Goal: Communication & Community: Answer question/provide support

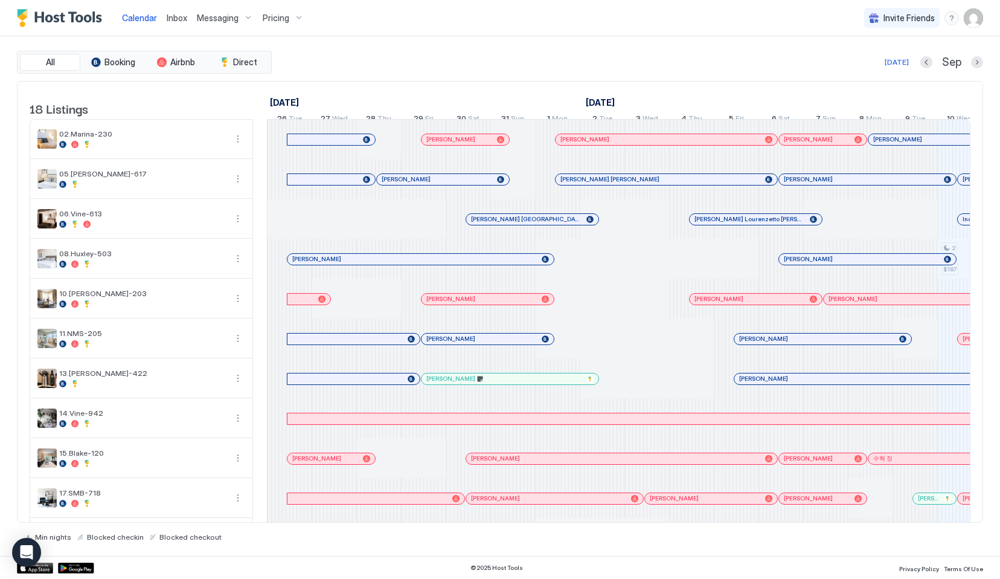
scroll to position [0, 671]
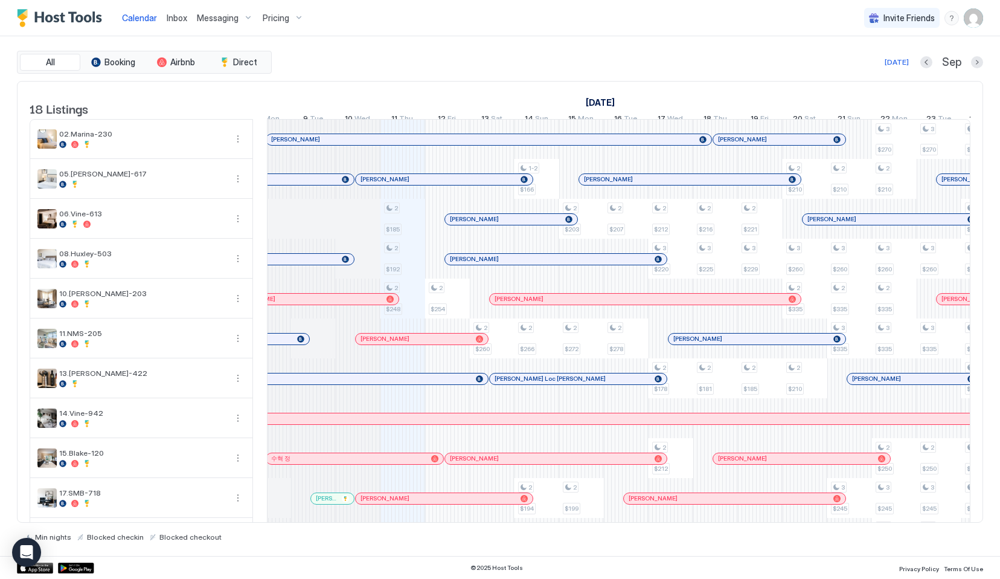
click at [431, 184] on div at bounding box center [431, 180] width 10 height 10
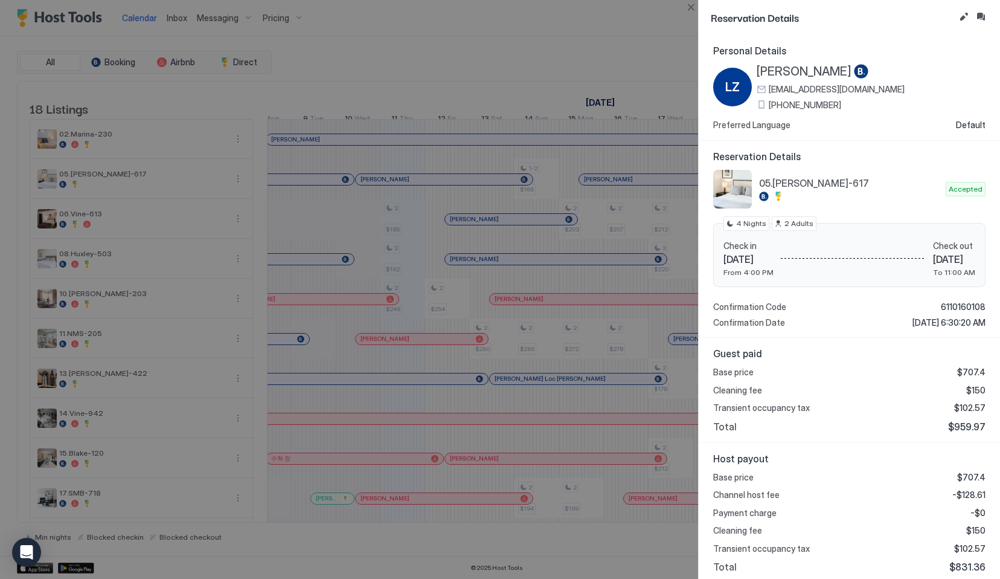
click at [355, 291] on div at bounding box center [500, 289] width 1000 height 579
click at [414, 223] on div at bounding box center [500, 289] width 1000 height 579
click at [689, 5] on button "Close" at bounding box center [691, 7] width 14 height 14
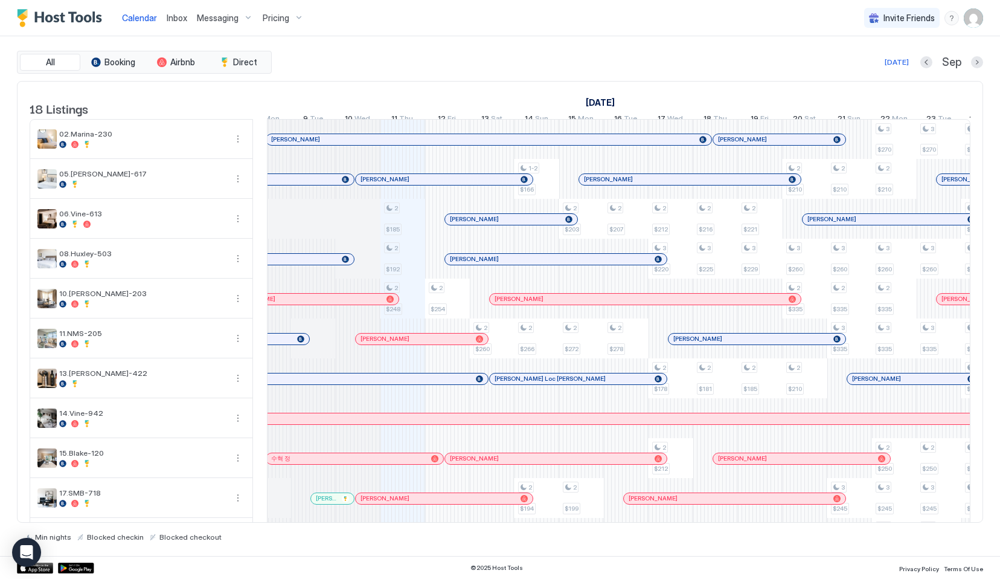
click at [391, 184] on div at bounding box center [393, 180] width 10 height 10
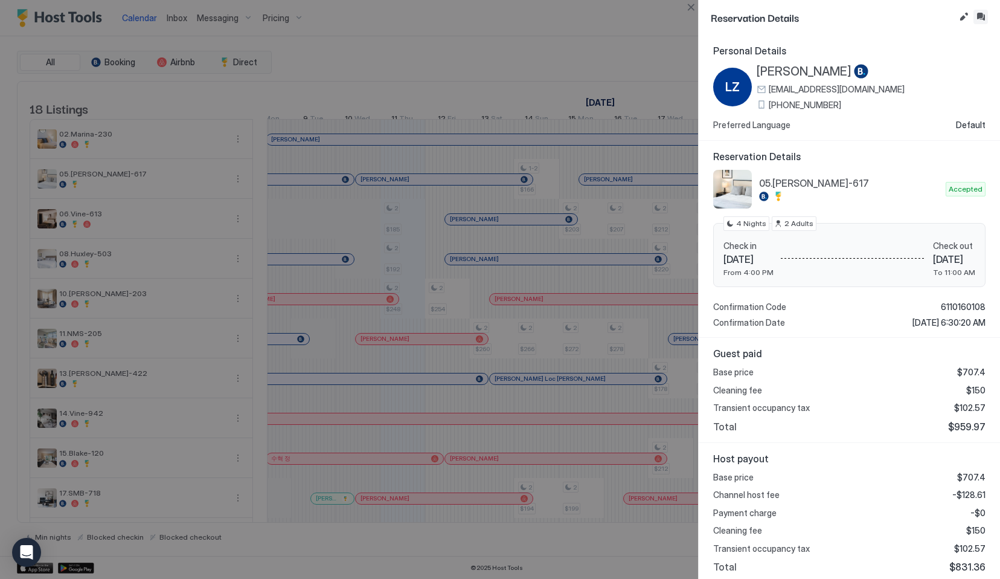
click at [982, 15] on button "Inbox" at bounding box center [981, 17] width 14 height 14
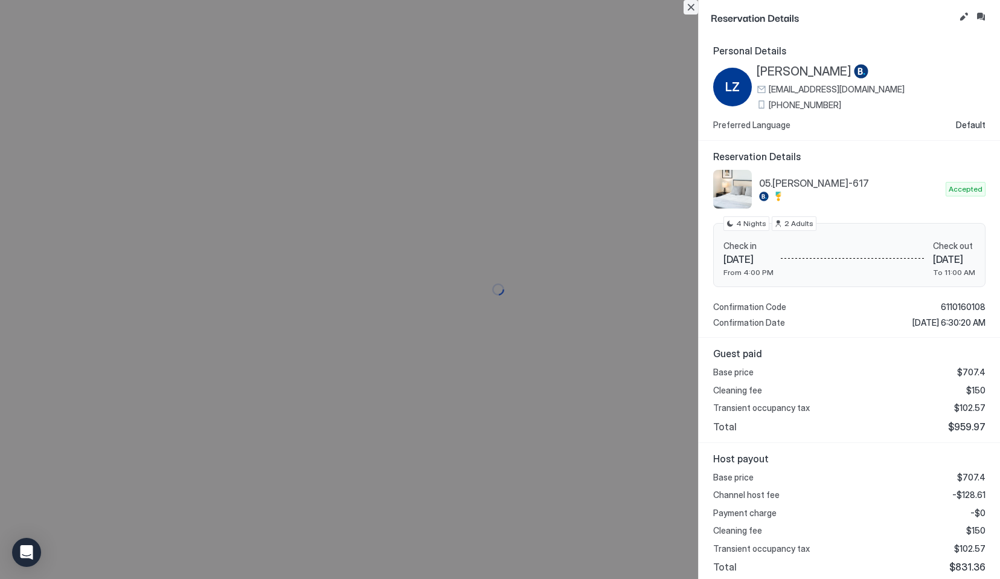
click at [690, 10] on button "Close" at bounding box center [691, 7] width 14 height 14
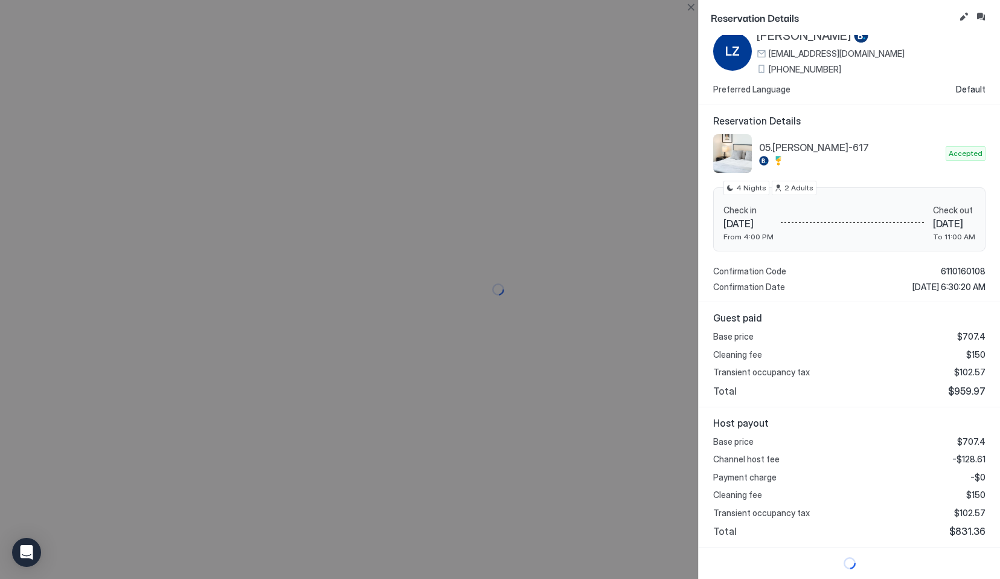
click at [707, 5] on div "Reservation Details" at bounding box center [849, 17] width 301 height 35
click at [689, 5] on button "Close" at bounding box center [691, 7] width 14 height 14
click at [698, 22] on div "Reservation Details Personal Details [PERSON_NAME] Zl [EMAIL_ADDRESS][DOMAIN_NA…" at bounding box center [849, 289] width 302 height 579
click at [696, 5] on button "Close" at bounding box center [691, 7] width 14 height 14
click at [696, 4] on button "Close" at bounding box center [691, 7] width 14 height 14
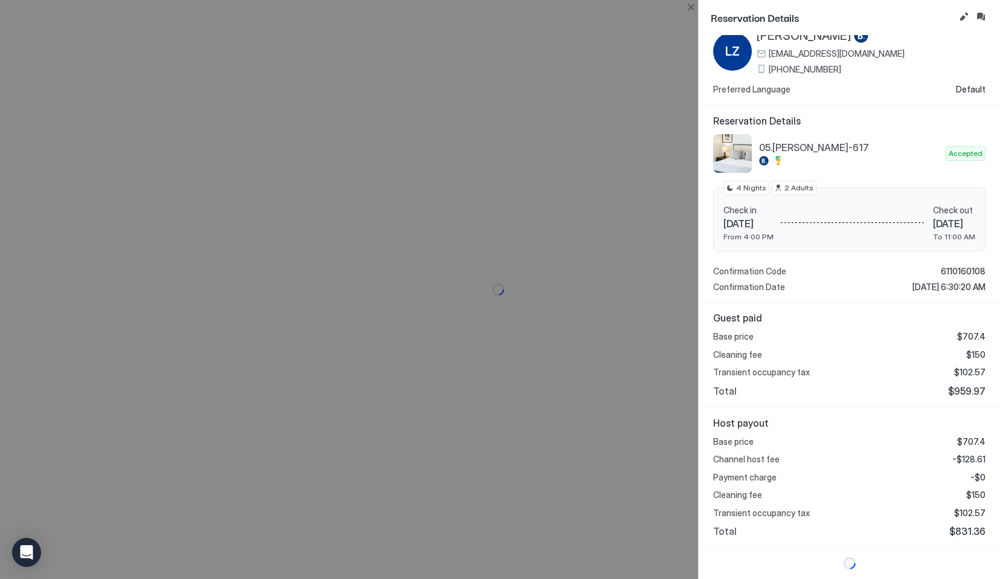
click at [683, 8] on div at bounding box center [500, 289] width 1000 height 579
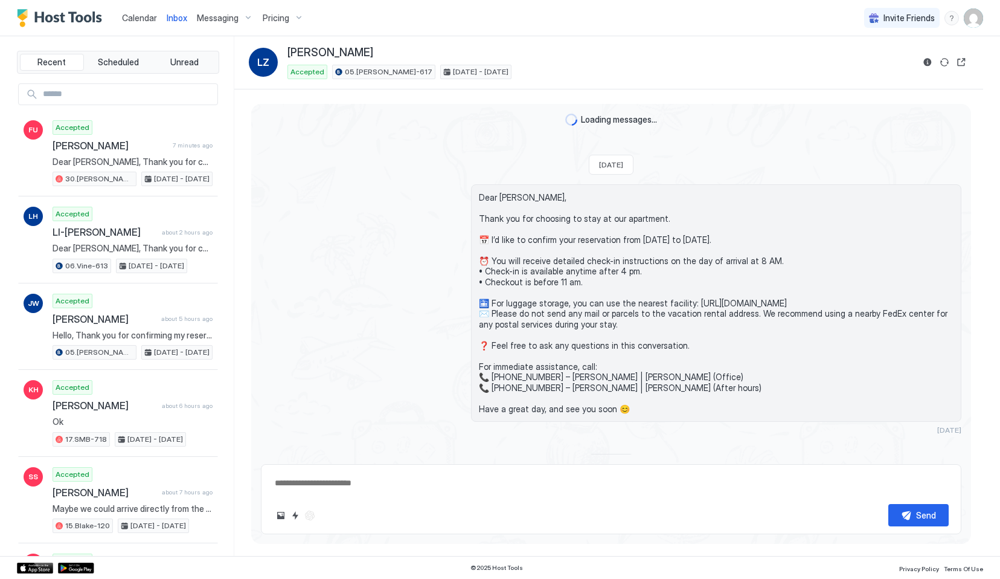
scroll to position [1098, 0]
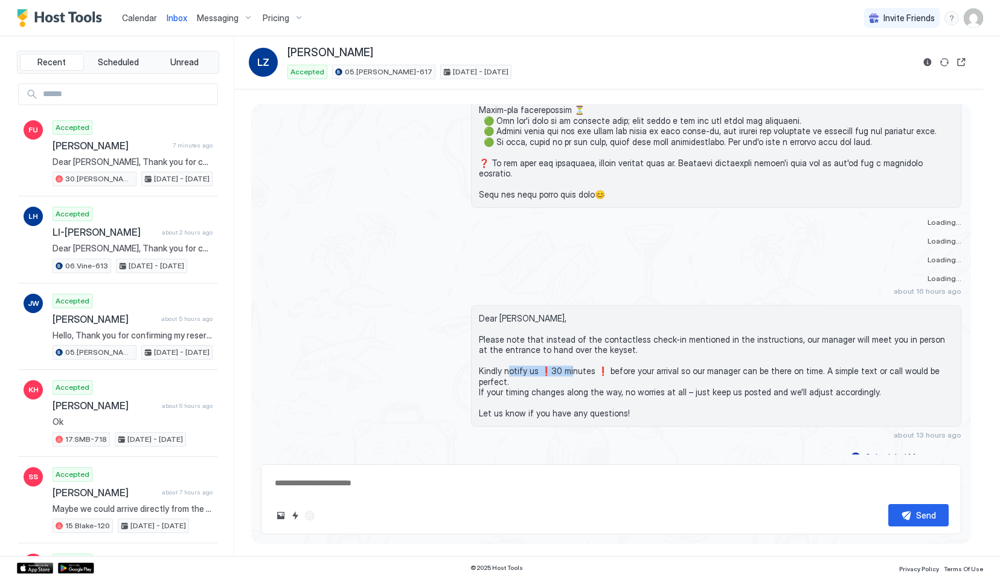
drag, startPoint x: 542, startPoint y: 368, endPoint x: 606, endPoint y: 368, distance: 64.6
click at [606, 368] on span "Dear [PERSON_NAME], Please note that instead of the contactless check-in mentio…" at bounding box center [716, 366] width 475 height 106
click at [572, 376] on span "Dear Li, Please note that instead of the contactless check-in mentioned in the …" at bounding box center [716, 366] width 475 height 106
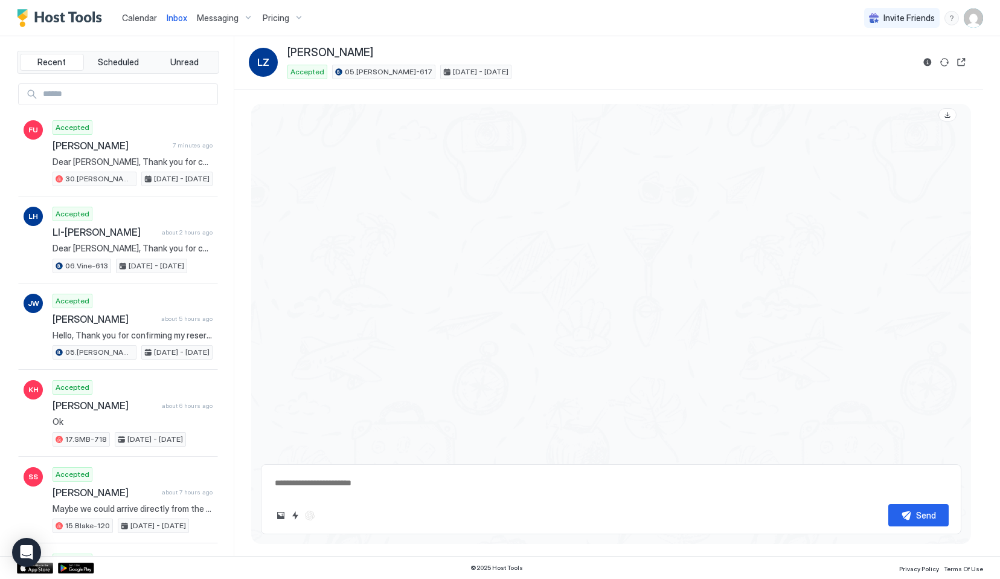
scroll to position [1798, 0]
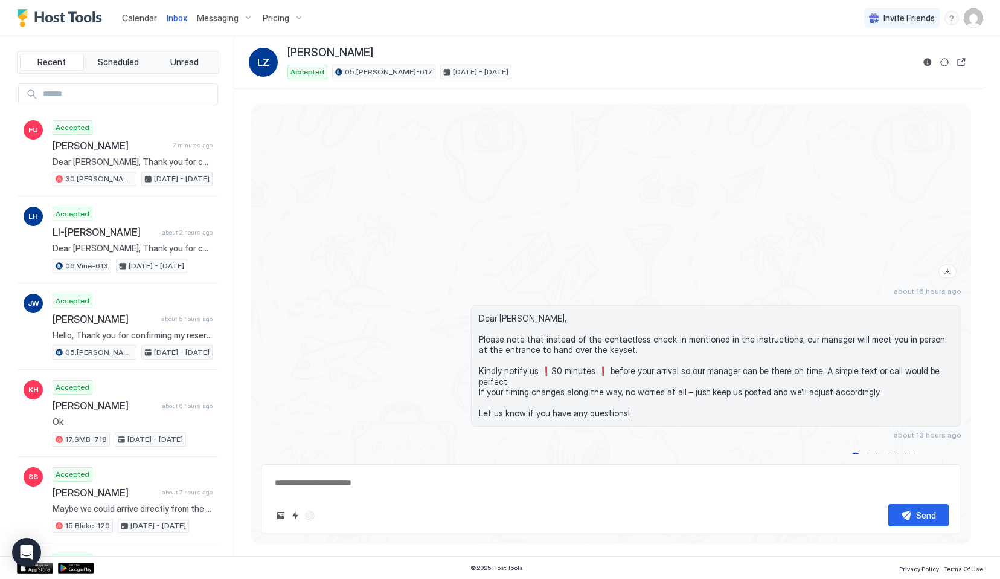
click at [591, 374] on span "Dear Li, Please note that instead of the contactless check-in mentioned in the …" at bounding box center [716, 366] width 475 height 106
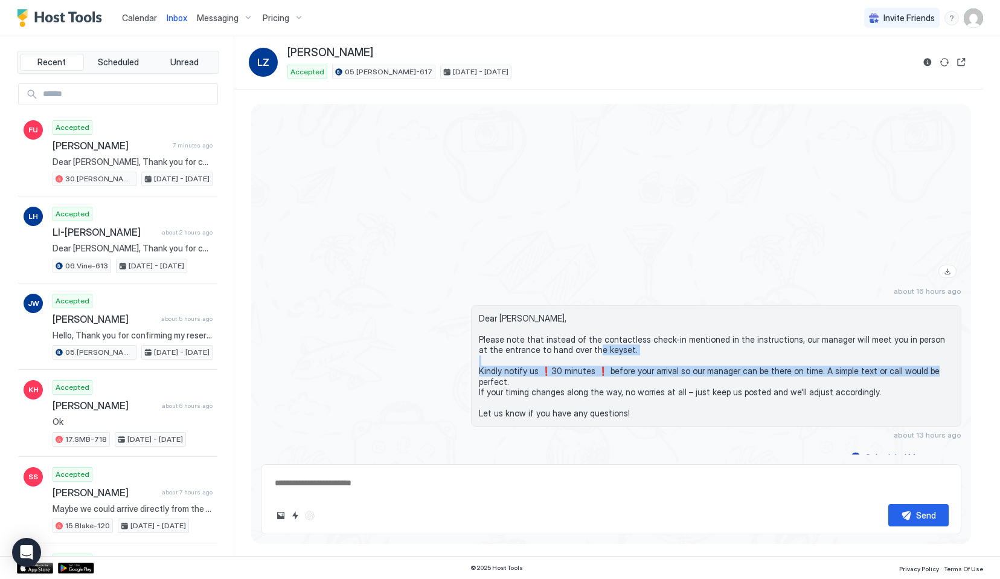
click at [591, 374] on span "Dear Li, Please note that instead of the contactless check-in mentioned in the …" at bounding box center [716, 366] width 475 height 106
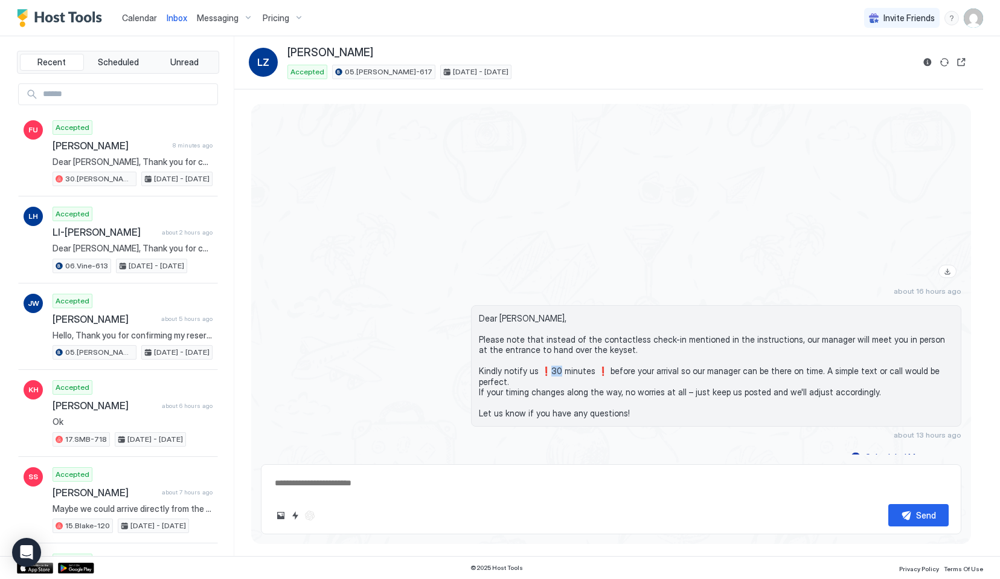
click at [591, 374] on span "Dear Li, Please note that instead of the contactless check-in mentioned in the …" at bounding box center [716, 366] width 475 height 106
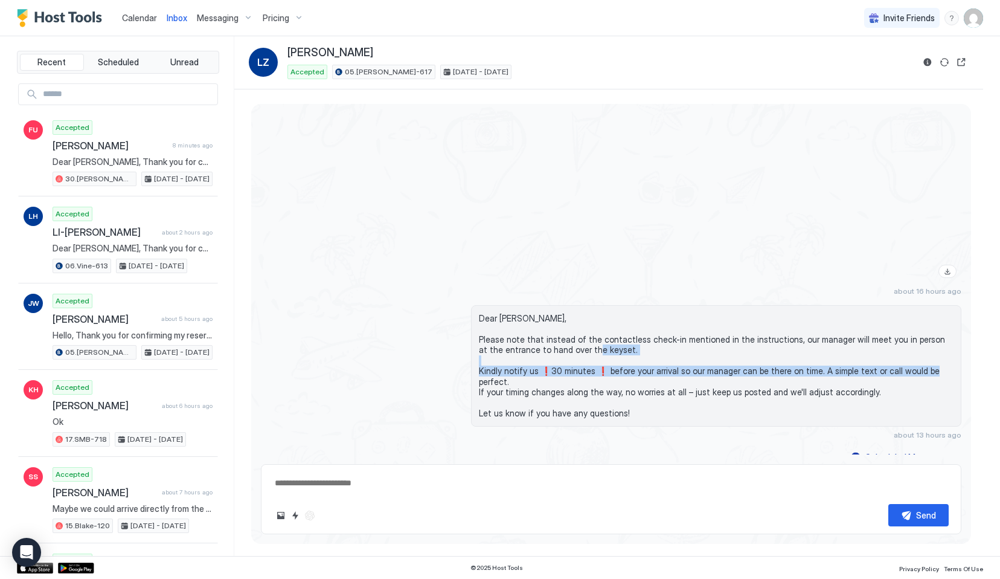
click at [591, 374] on span "Dear Li, Please note that instead of the contactless check-in mentioned in the …" at bounding box center [716, 366] width 475 height 106
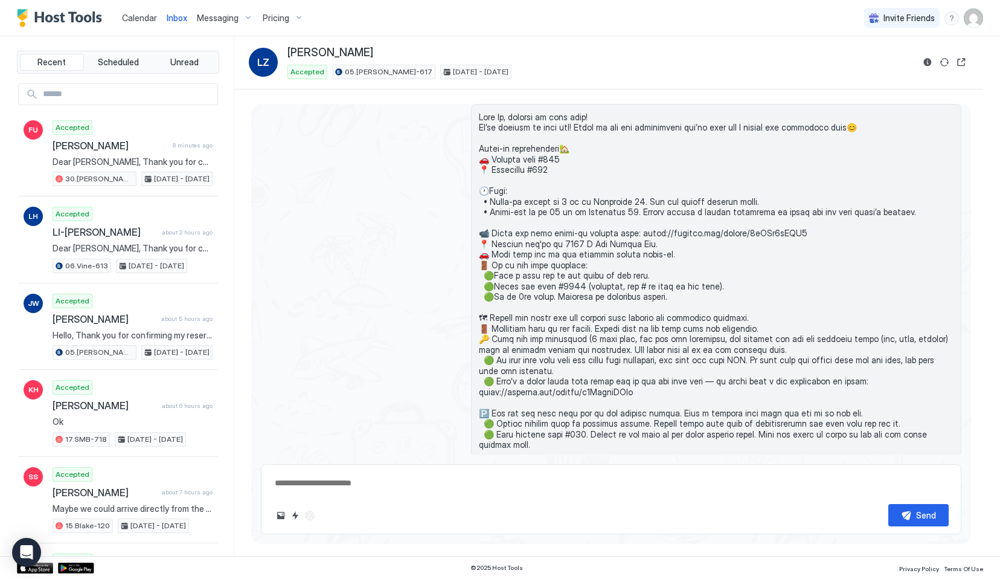
scroll to position [548, 0]
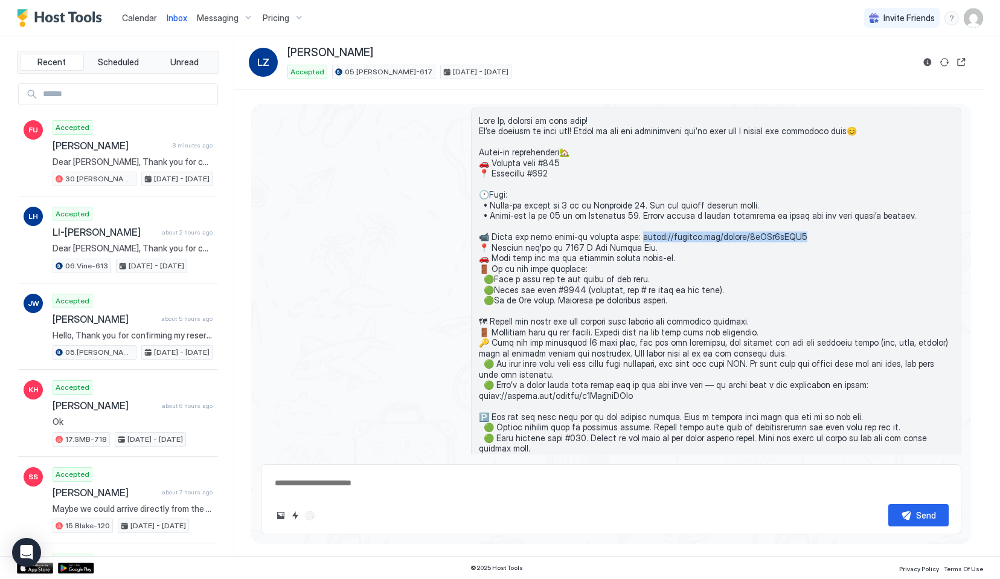
drag, startPoint x: 629, startPoint y: 247, endPoint x: 834, endPoint y: 245, distance: 204.2
click at [833, 245] on span at bounding box center [716, 432] width 475 height 634
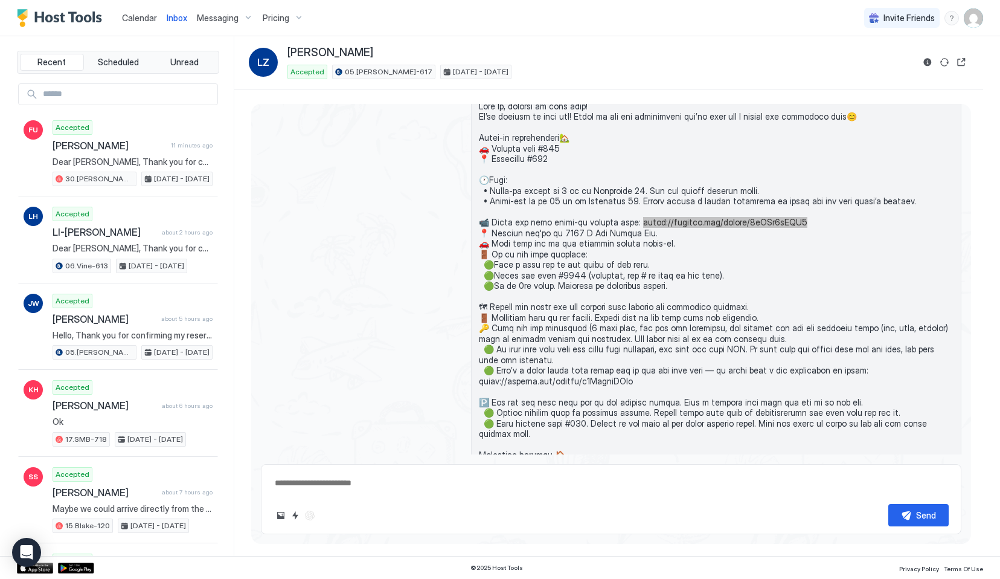
scroll to position [556, 0]
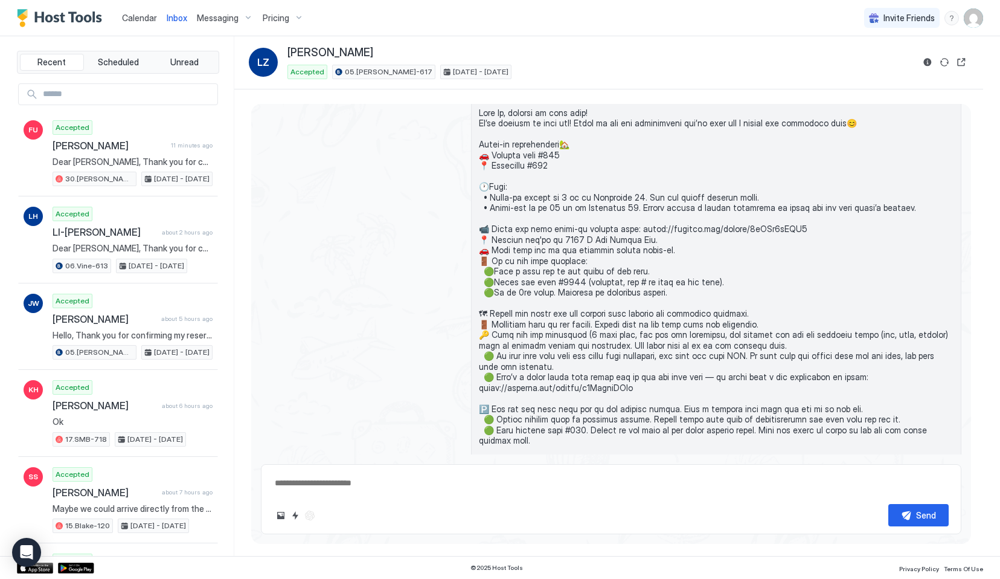
click at [629, 228] on span at bounding box center [716, 425] width 475 height 634
drag, startPoint x: 628, startPoint y: 237, endPoint x: 789, endPoint y: 239, distance: 161.3
click at [789, 239] on span at bounding box center [716, 425] width 475 height 634
copy span "//youtube.com/shorts/2uRFf2hRHA0 📍 Con"
click at [136, 18] on span "Calendar" at bounding box center [139, 18] width 35 height 10
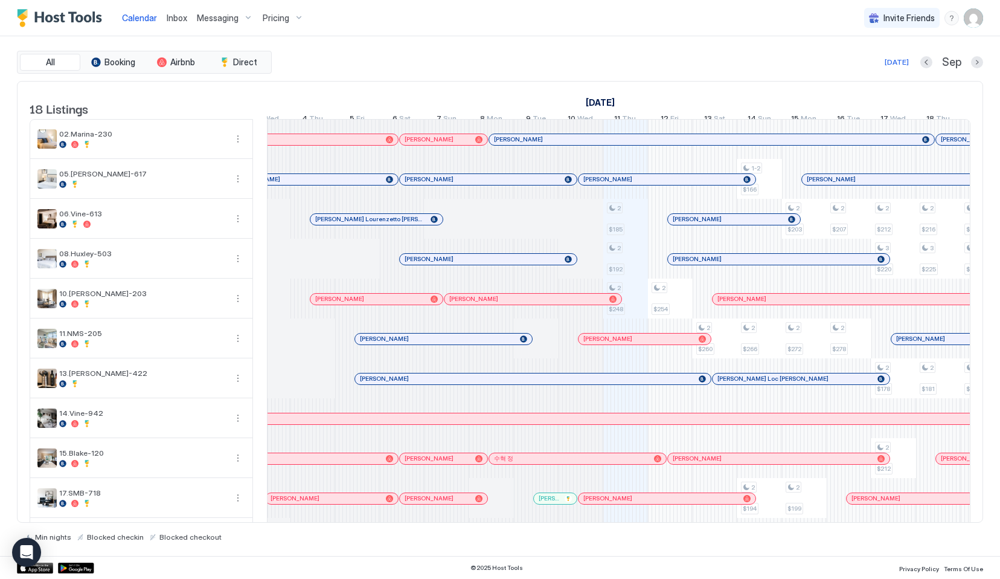
scroll to position [0, 365]
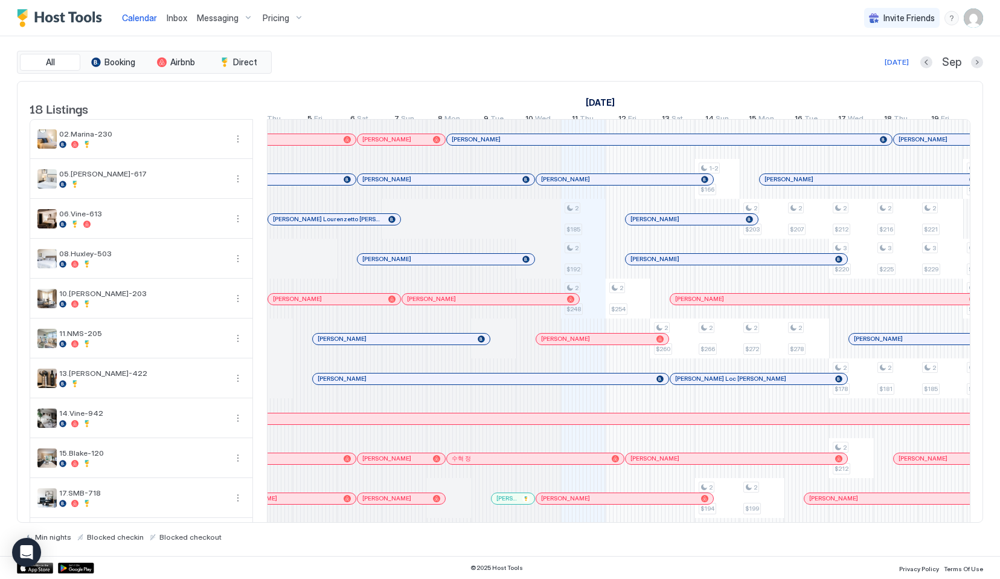
click at [440, 185] on div "[PERSON_NAME]" at bounding box center [446, 179] width 177 height 11
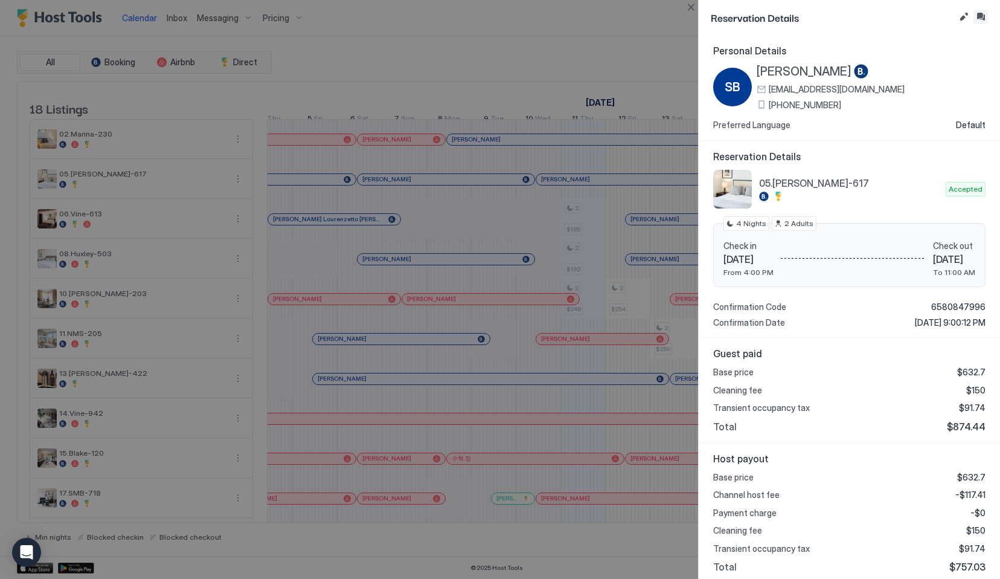
click at [981, 21] on button "Inbox" at bounding box center [981, 17] width 14 height 14
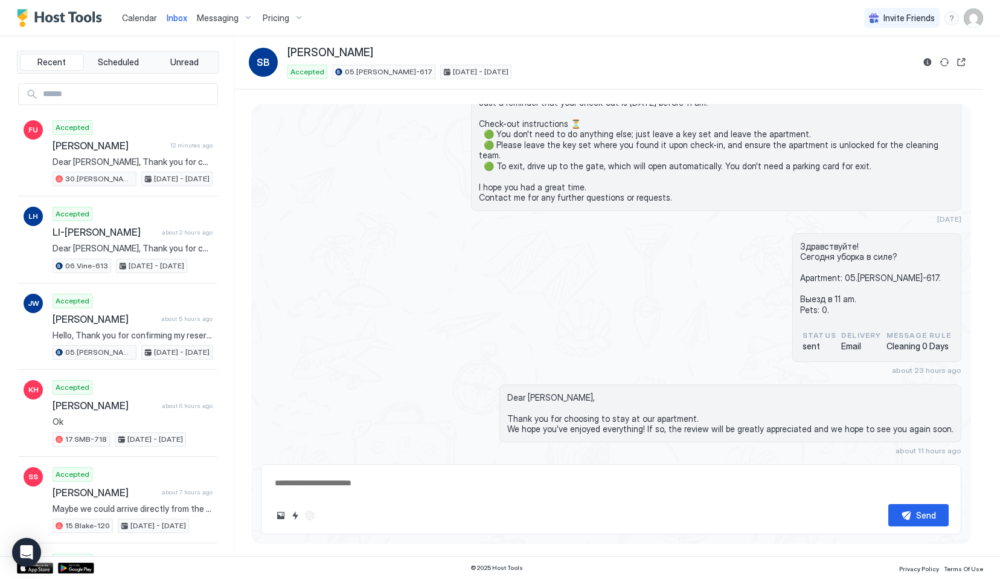
click at [136, 10] on div "Calendar" at bounding box center [139, 18] width 45 height 22
click at [138, 16] on span "Calendar" at bounding box center [139, 18] width 35 height 10
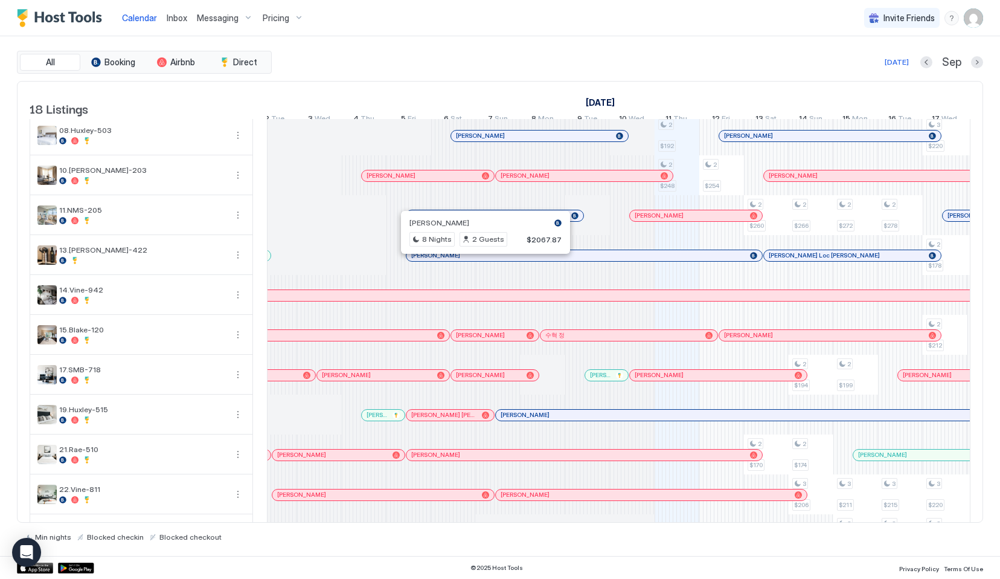
click at [480, 260] on div at bounding box center [480, 256] width 10 height 10
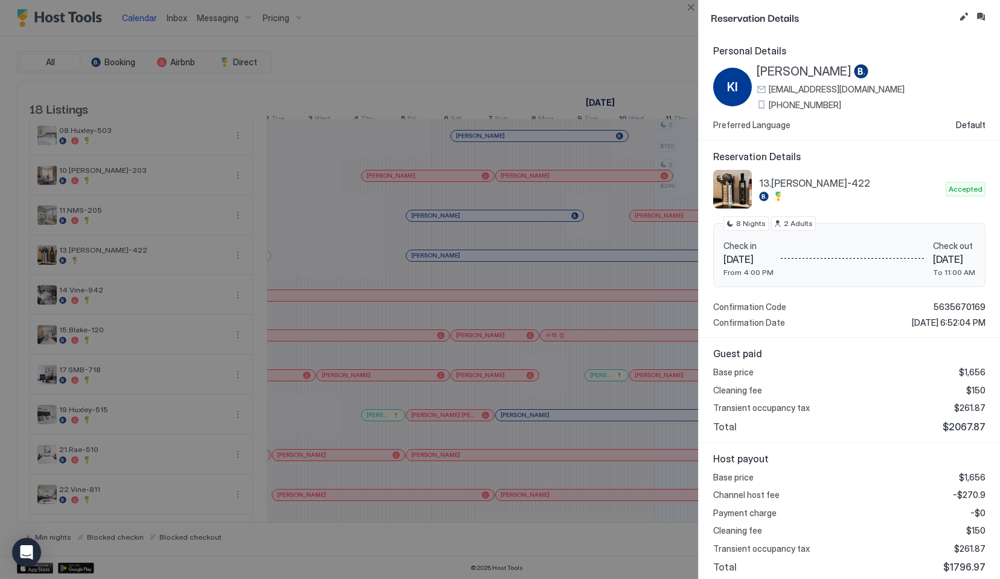
drag, startPoint x: 973, startPoint y: 83, endPoint x: 973, endPoint y: 66, distance: 16.9
click at [973, 74] on div "KI Kohei Ito kito.114638@guest.booking.com +81 80 2457 4429" at bounding box center [849, 87] width 272 height 46
click at [977, 23] on button "Inbox" at bounding box center [981, 17] width 14 height 14
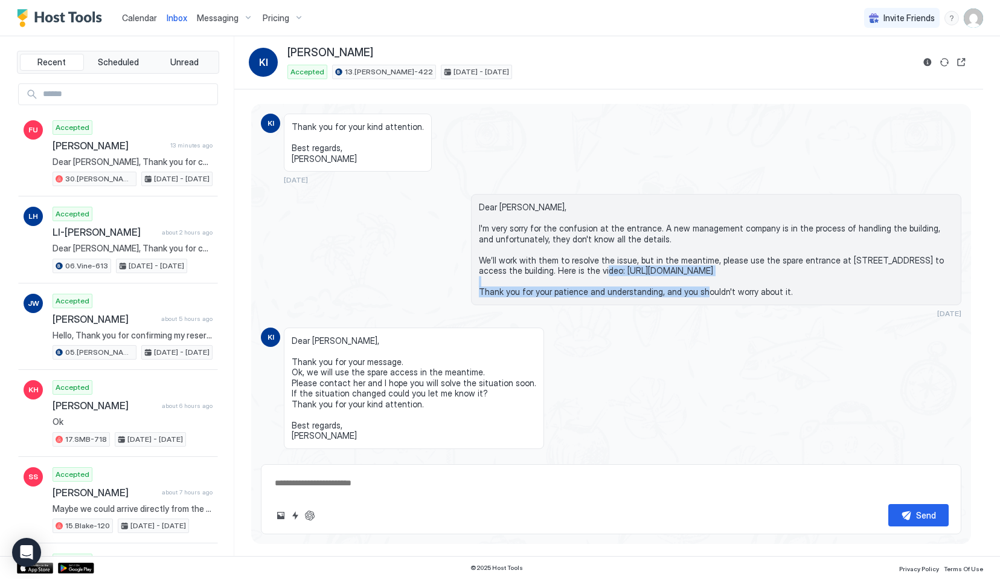
drag, startPoint x: 591, startPoint y: 270, endPoint x: 933, endPoint y: 274, distance: 341.9
click at [933, 274] on span "Dear Kohei, I'm very sorry for the confusion at the entrance. A new management …" at bounding box center [716, 249] width 475 height 95
copy span "https://drive.google.com/file/d/1xPW2FbU7_Pab5XxTwrMtMu_nIrncrlBA/view?usp=shar…"
click at [291, 513] on button "Quick reply" at bounding box center [295, 515] width 14 height 14
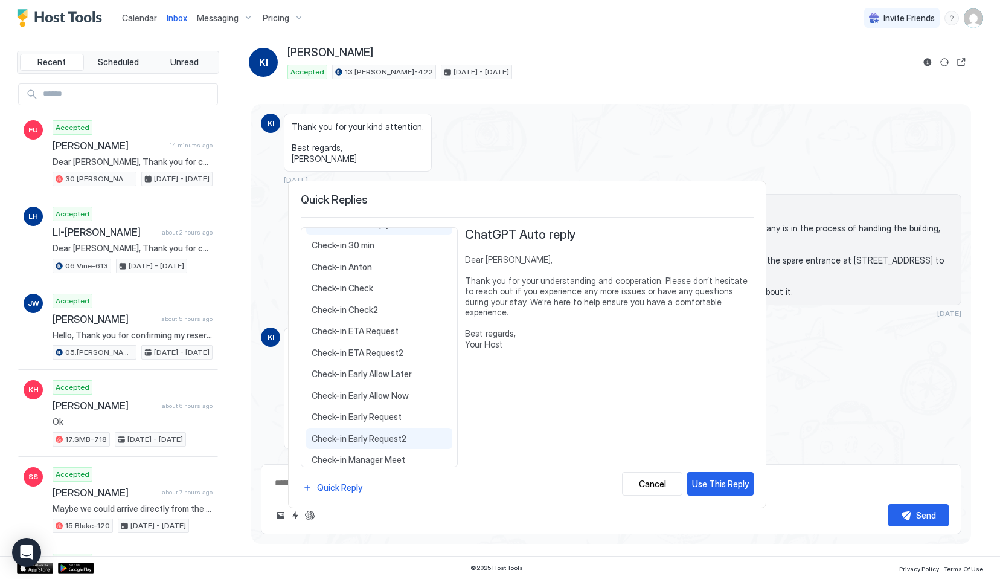
scroll to position [43, 0]
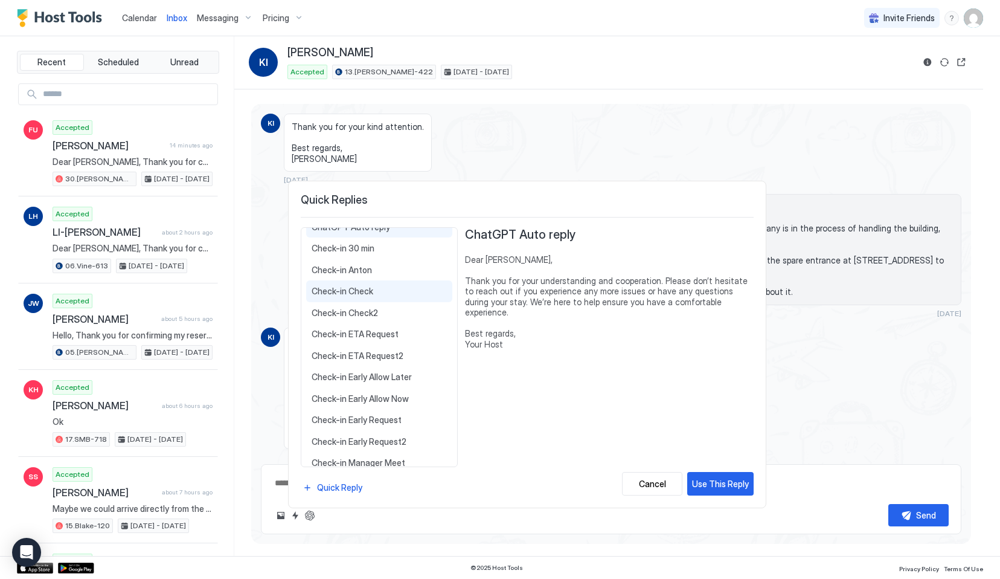
click at [350, 281] on div "Check-in Check Dear {{Guest First Name}}, Could you please confirm once you hav…" at bounding box center [379, 291] width 146 height 22
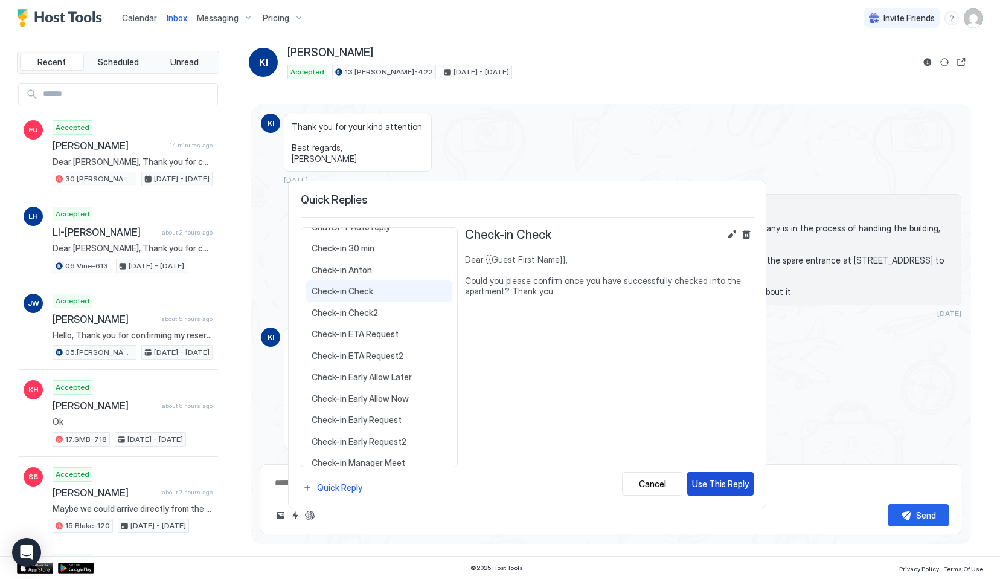
click at [723, 486] on div "Use This Reply" at bounding box center [720, 483] width 57 height 13
type textarea "*"
type textarea "**********"
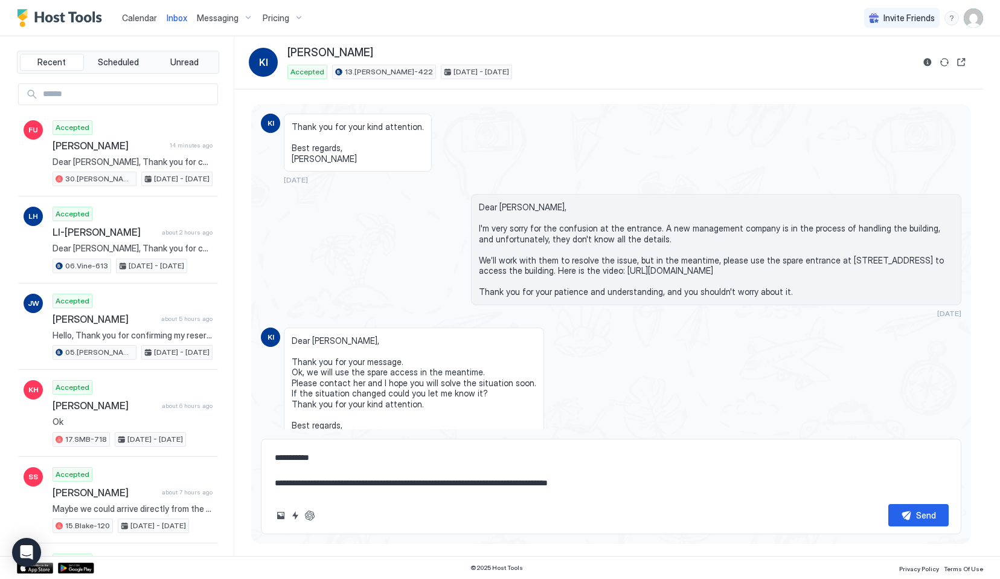
click at [395, 483] on textarea "**********" at bounding box center [611, 470] width 675 height 48
type textarea "*"
type textarea "**********"
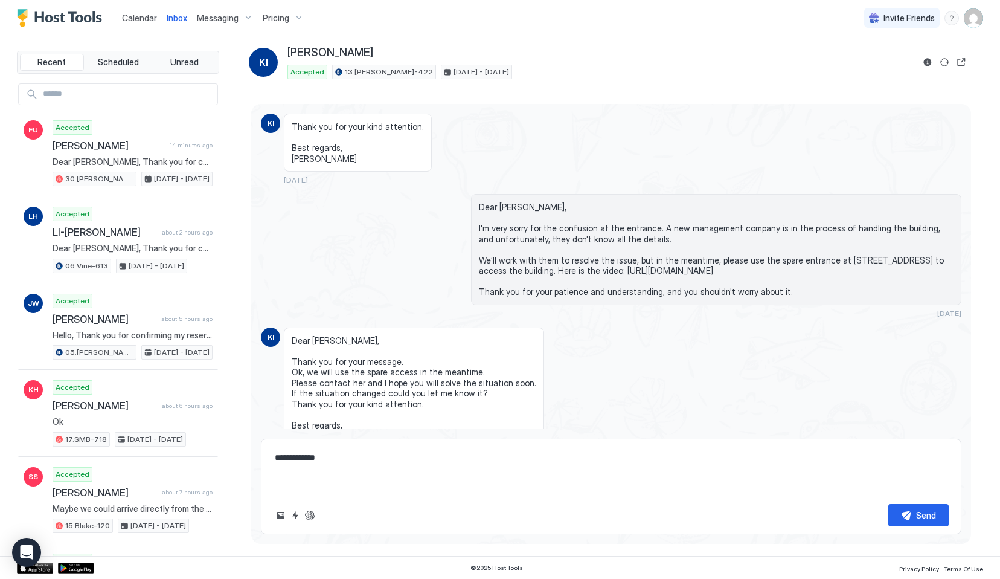
type textarea "*"
type textarea "**********"
type textarea "*"
type textarea "**********"
type textarea "*"
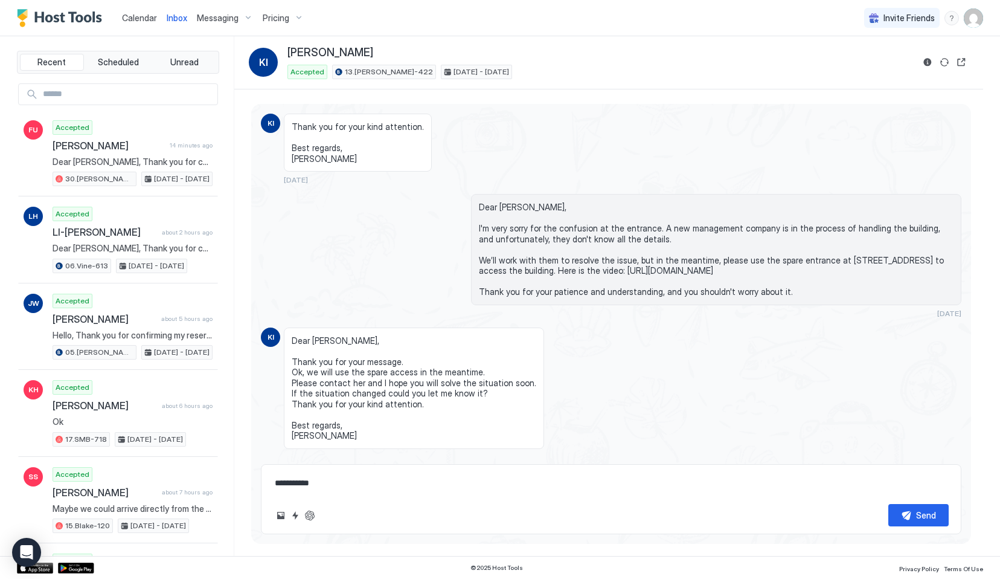
type textarea "**********"
type textarea "*"
type textarea "*********"
type textarea "*"
type textarea "********"
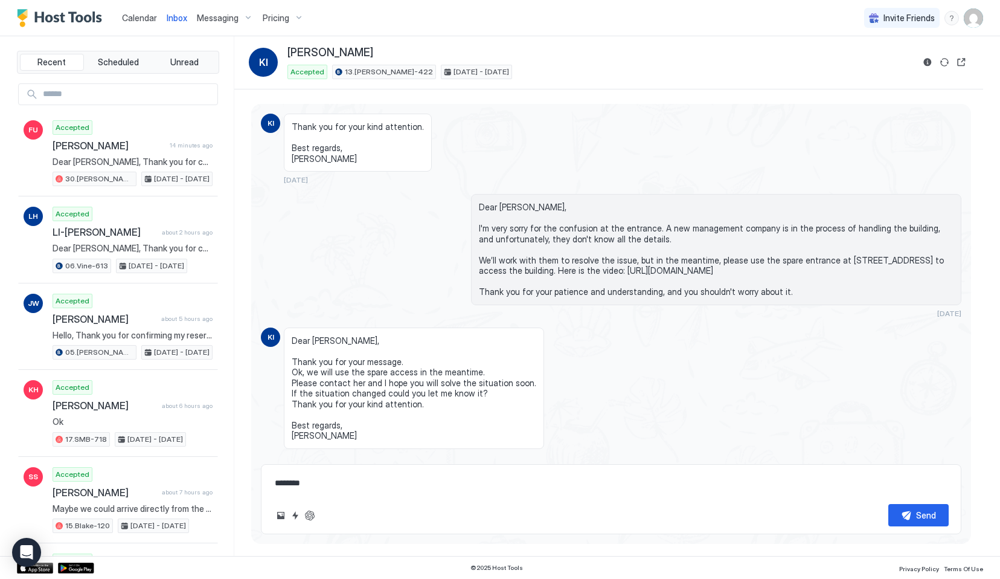
type textarea "*"
type textarea "*******"
type textarea "*"
type textarea "******"
type textarea "*"
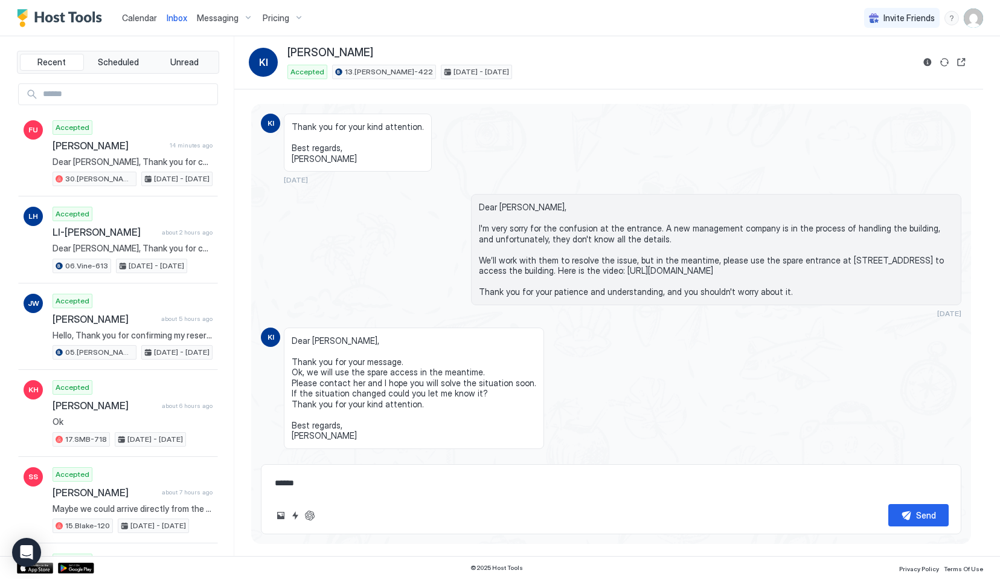
type textarea "****"
type textarea "*"
type textarea "****"
type textarea "*"
type textarea "***"
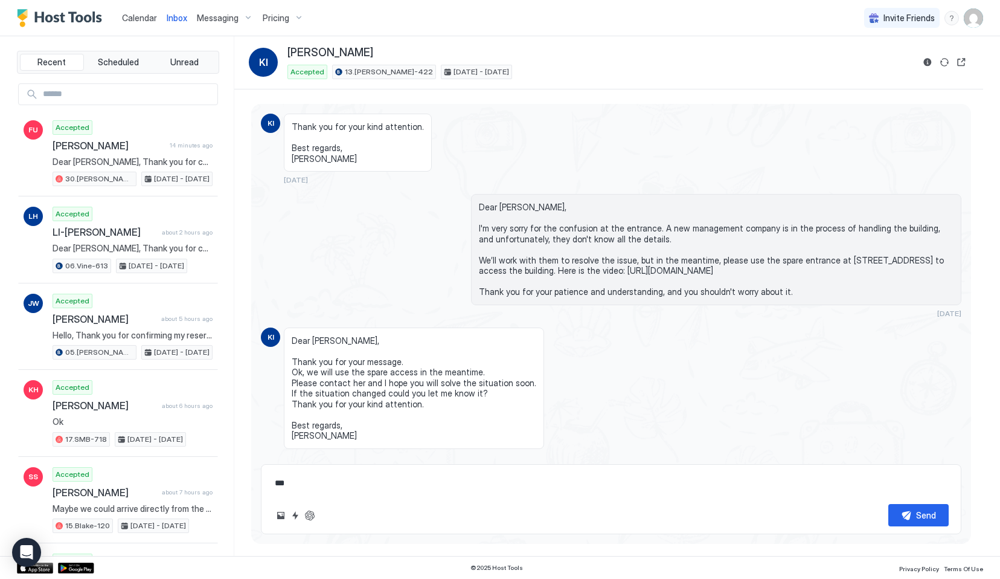
type textarea "*"
type textarea "**"
type textarea "*"
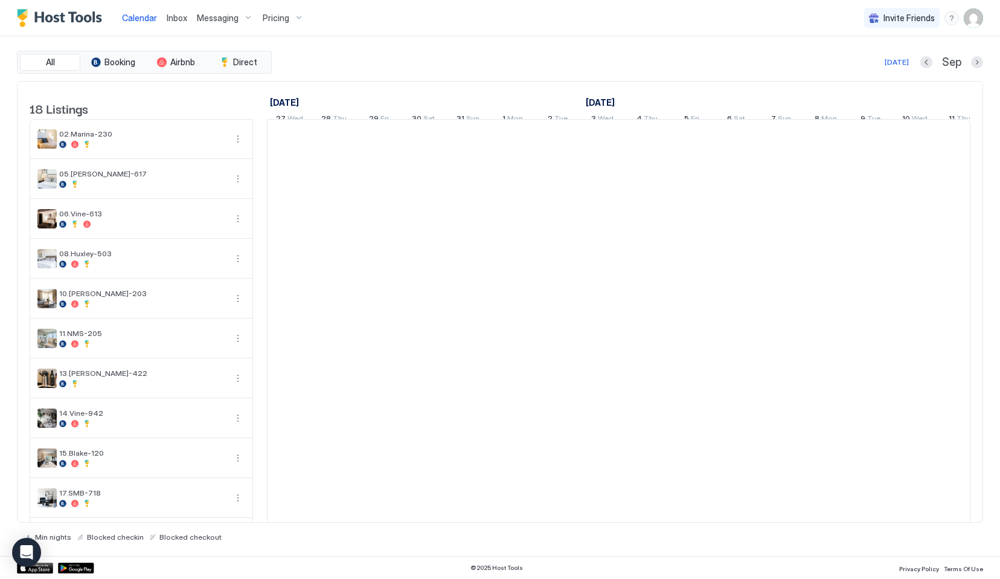
scroll to position [0, 671]
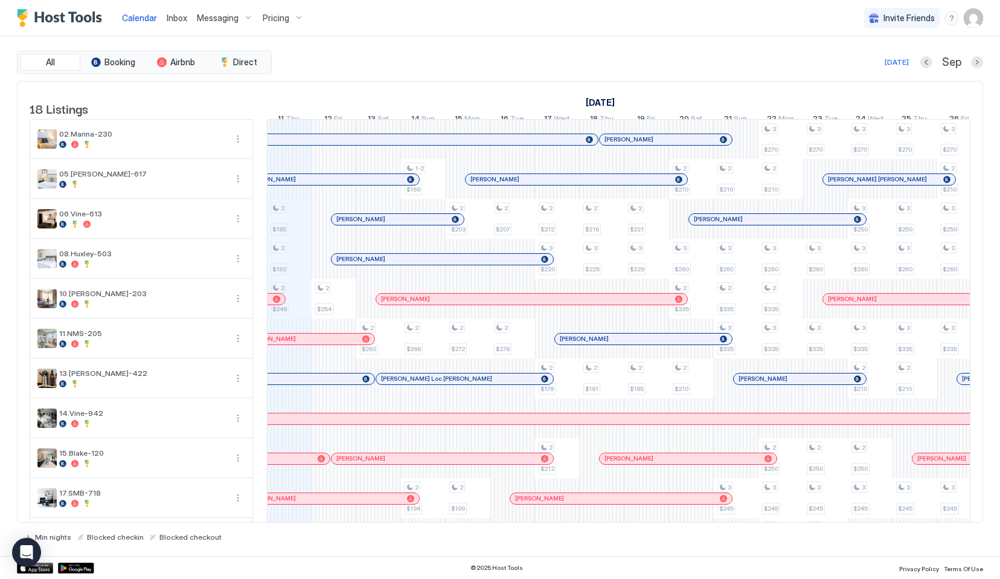
click at [488, 44] on div "All Booking Airbnb Direct Today Sep 18 Listings August 2025 September 2025 Octo…" at bounding box center [500, 295] width 966 height 519
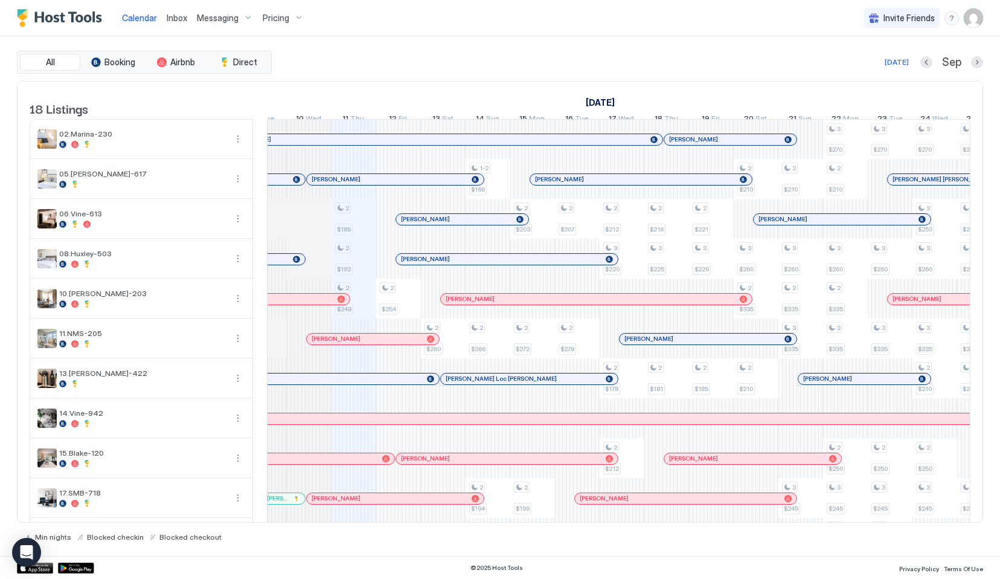
scroll to position [0, 604]
click at [373, 184] on div at bounding box center [373, 180] width 10 height 10
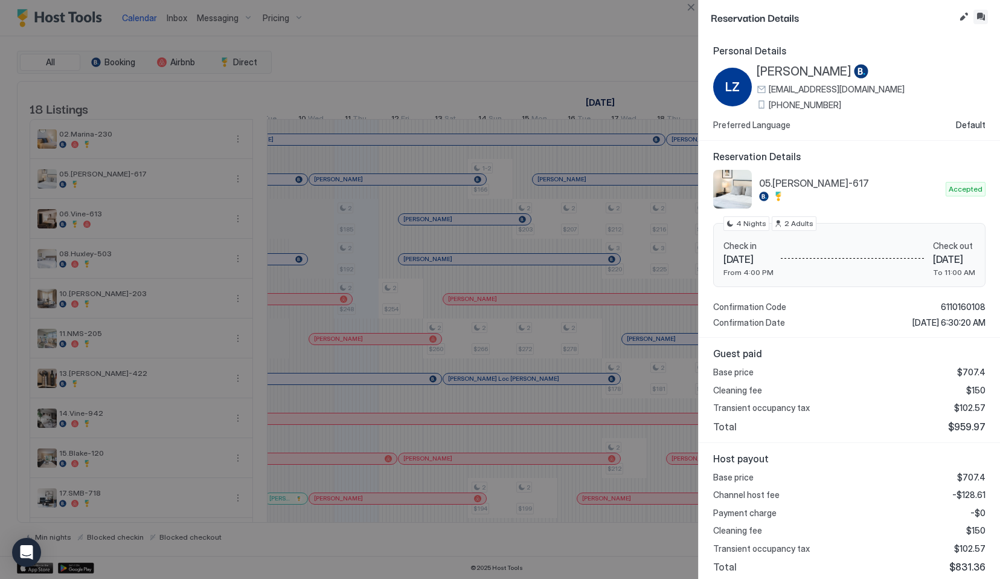
click at [981, 16] on button "Inbox" at bounding box center [981, 17] width 14 height 14
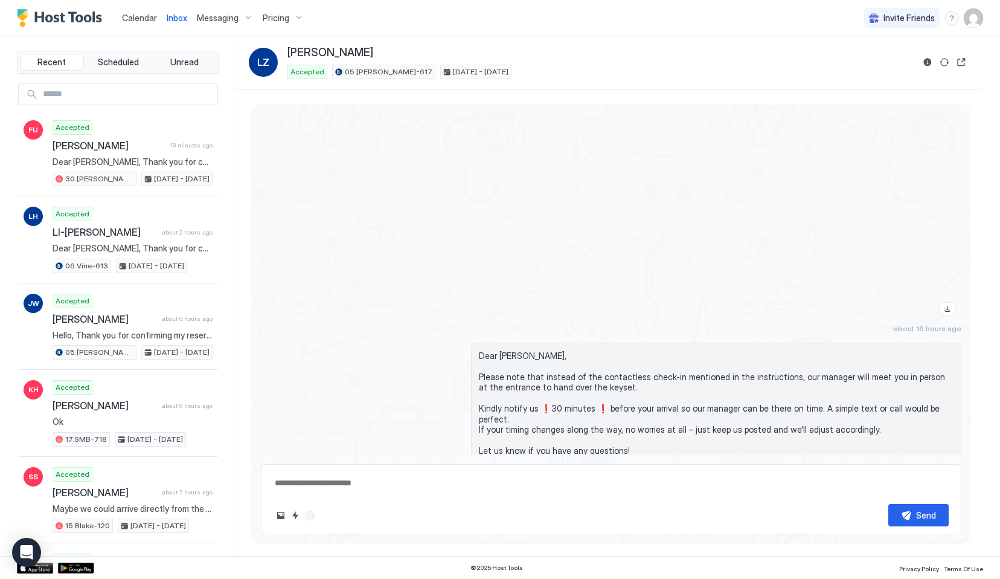
scroll to position [1798, 0]
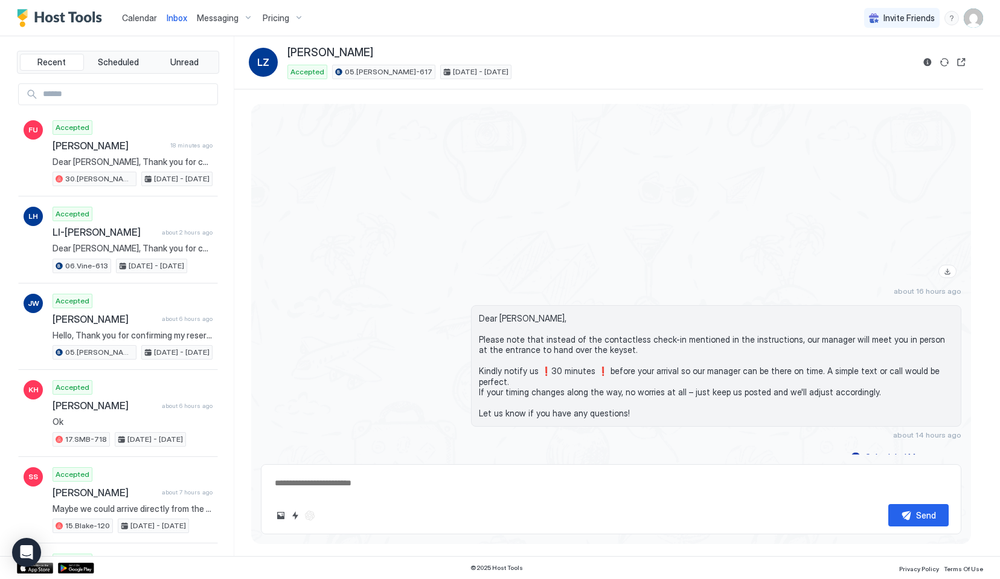
click at [131, 19] on span "Calendar" at bounding box center [139, 18] width 35 height 10
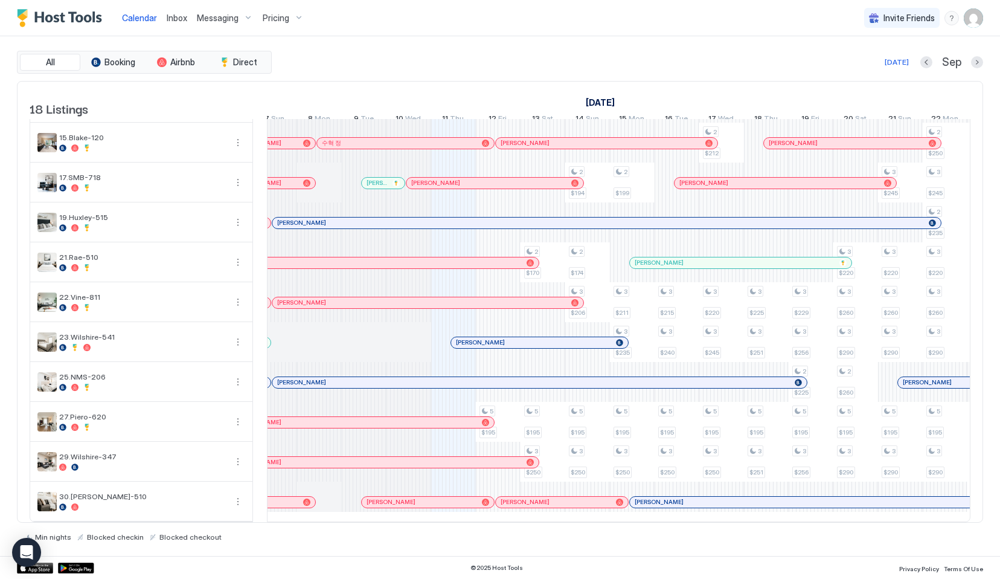
scroll to position [0, 470]
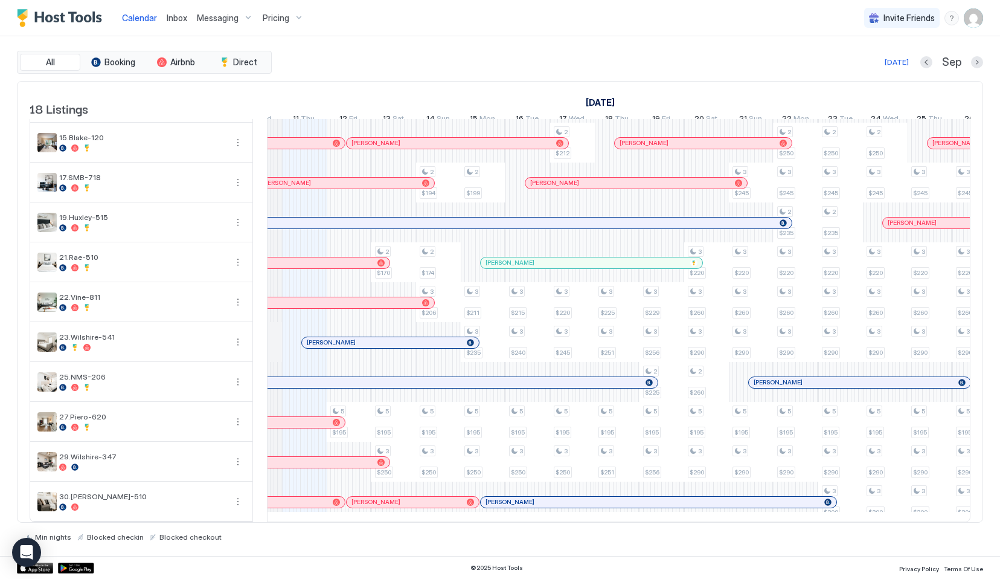
click at [173, 19] on span "Inbox" at bounding box center [177, 18] width 21 height 10
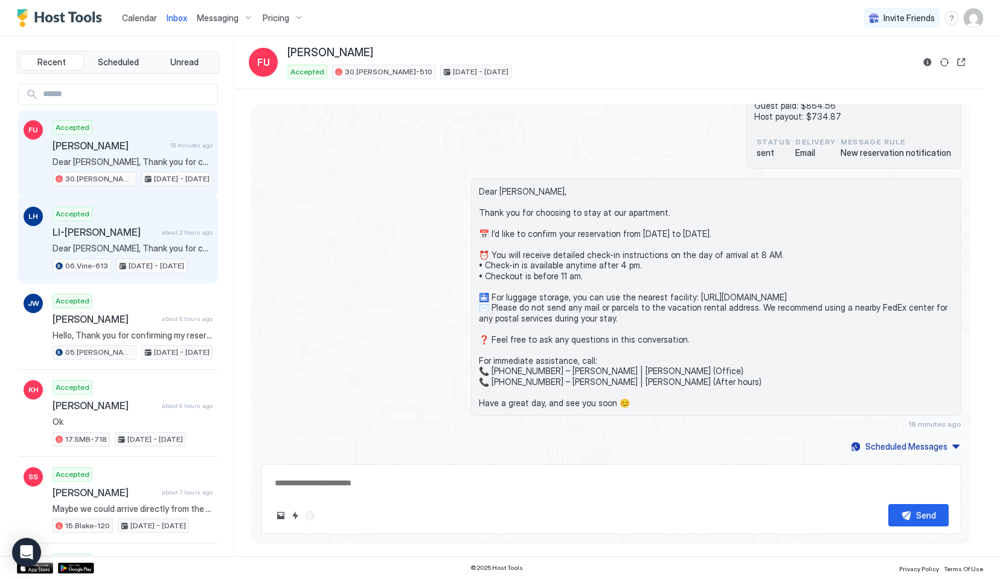
click at [144, 271] on div "Feb 14 - 17, 2026" at bounding box center [151, 266] width 71 height 14
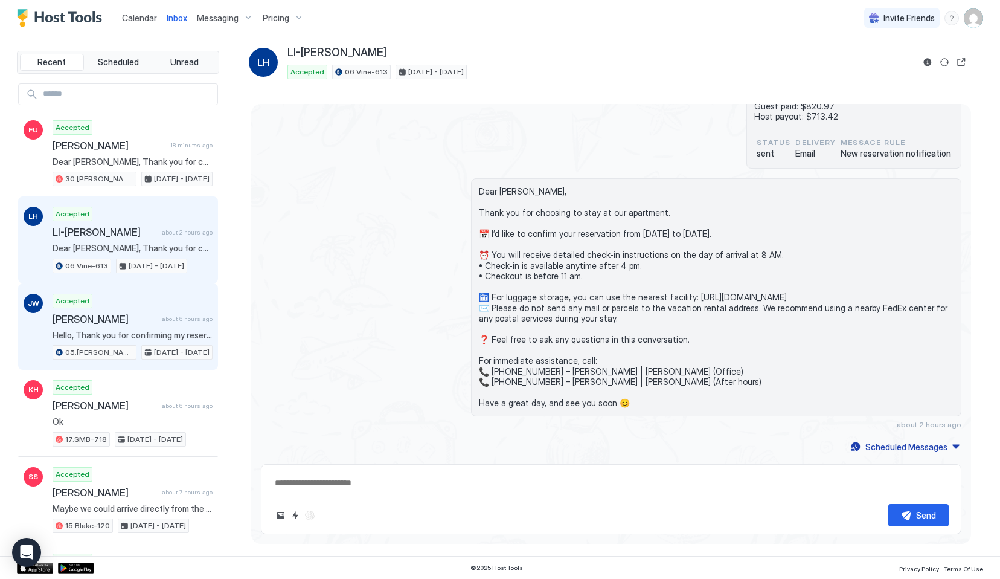
click at [147, 332] on span "Hello, Thank you for confirming my reservation. I appreciate the detailed infor…" at bounding box center [133, 335] width 160 height 11
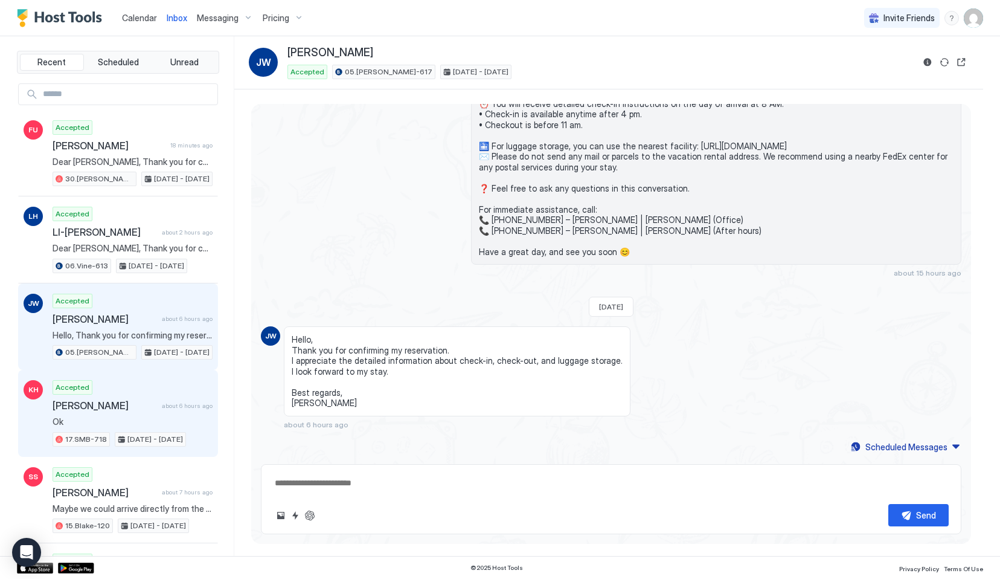
click at [178, 393] on div "Accepted Keena Habeeb about 6 hours ago Ok 17.SMB-718 Sep 10 - 14, 2025" at bounding box center [133, 413] width 160 height 66
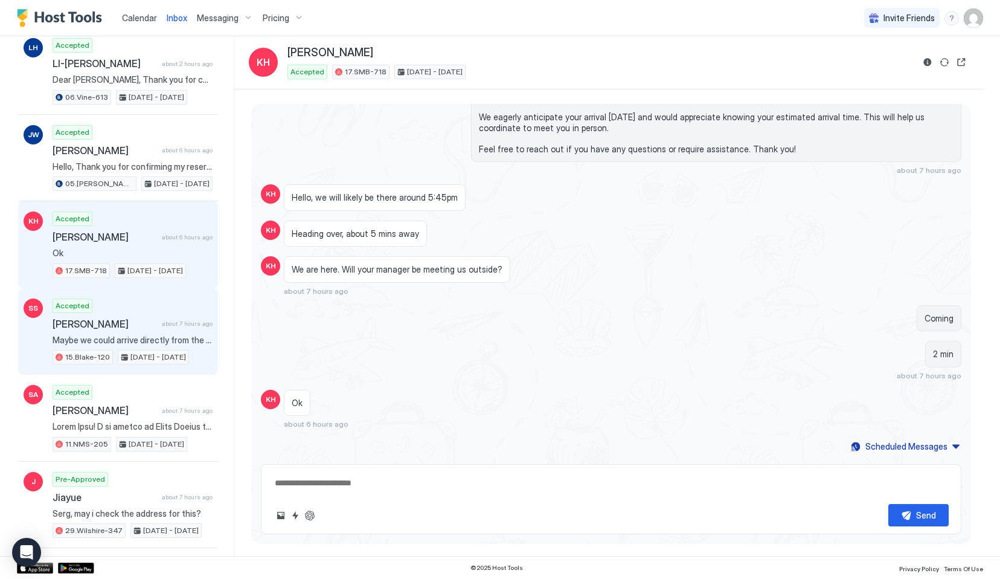
click at [114, 313] on div "Accepted Sergio Sepúlveda about 7 hours ago Maybe we could arrive directly from…" at bounding box center [133, 331] width 160 height 66
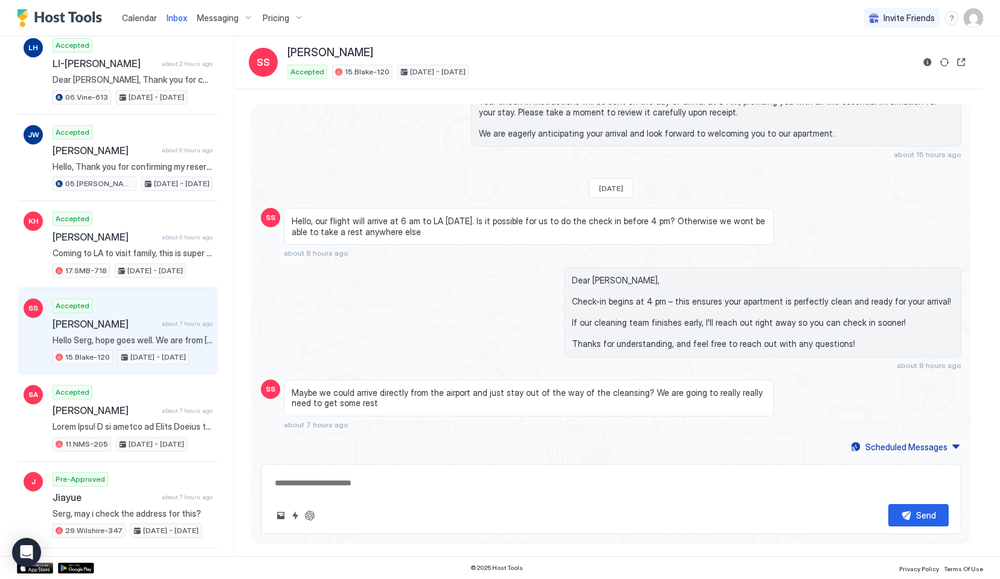
click at [387, 379] on div "Maybe we could arrive directly from the airport and just stay out of the way of…" at bounding box center [529, 397] width 490 height 37
click at [383, 394] on span "Maybe we could arrive directly from the airport and just stay out of the way of…" at bounding box center [529, 397] width 475 height 21
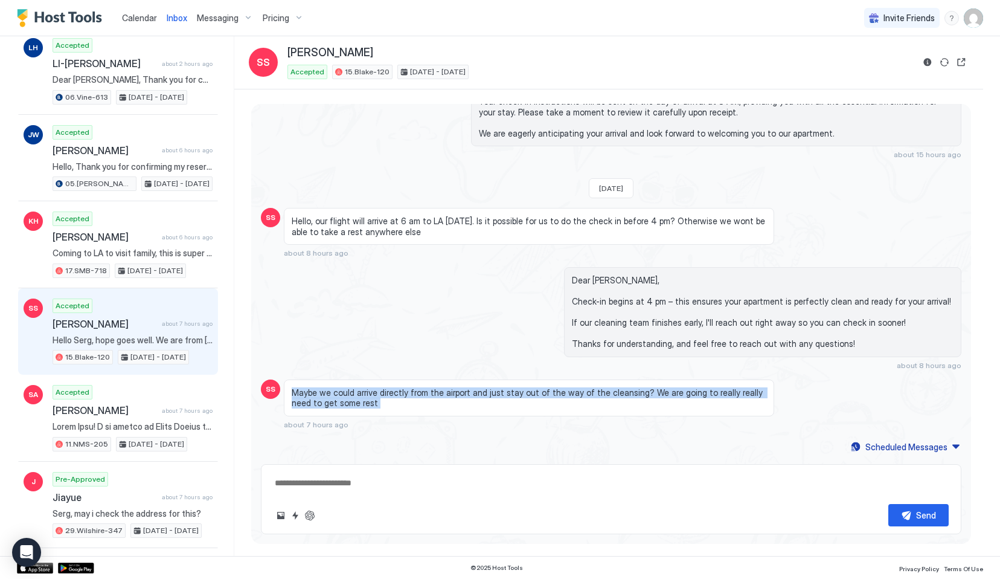
click at [383, 394] on span "Maybe we could arrive directly from the airport and just stay out of the way of…" at bounding box center [529, 397] width 475 height 21
copy span "Maybe we could arrive directly from the airport and just stay out of the way of…"
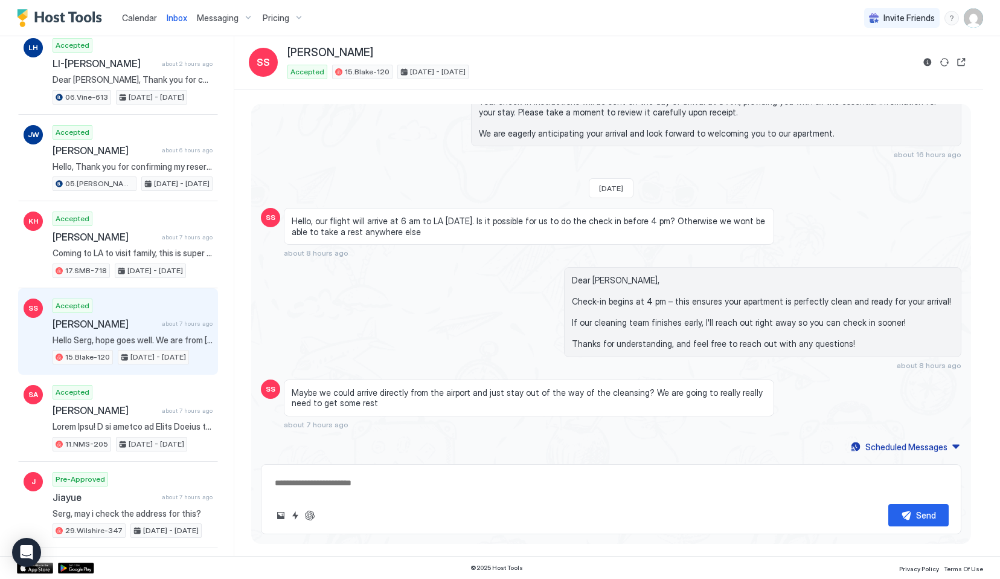
click at [327, 485] on textarea at bounding box center [611, 483] width 675 height 22
paste textarea "**********"
type textarea "*"
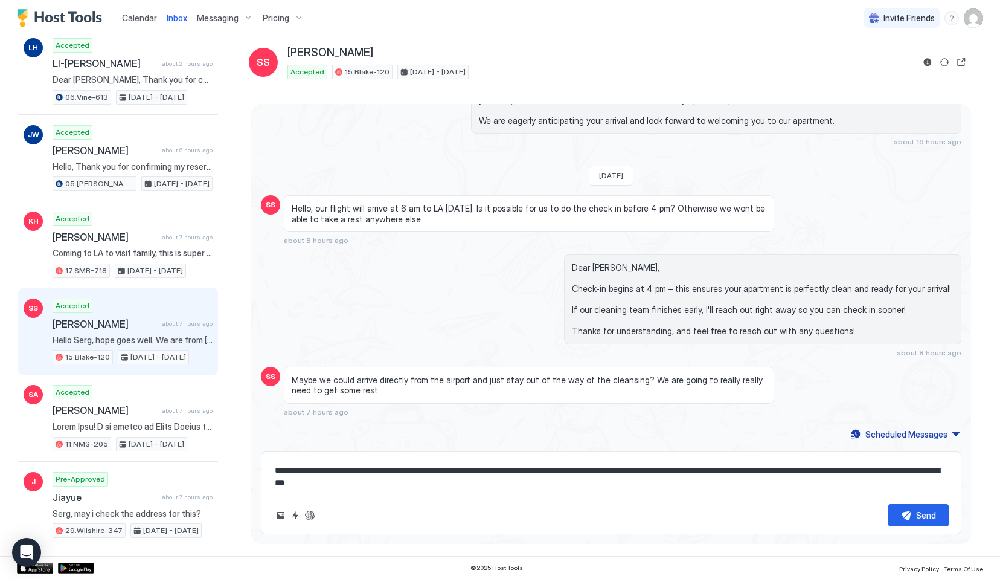
type textarea "**********"
click at [616, 281] on span "Dear Sergio, Check-in begins at 4 pm – this ensures your apartment is perfectly…" at bounding box center [763, 299] width 382 height 74
copy span "Dear Sergio,"
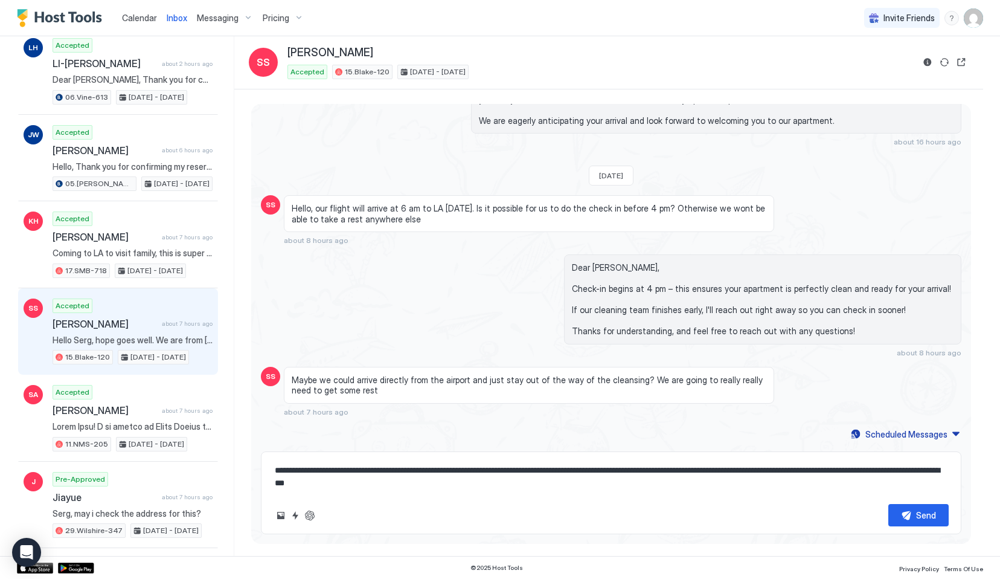
click at [275, 466] on textarea "**********" at bounding box center [611, 476] width 675 height 35
type textarea "*"
type textarea "**********"
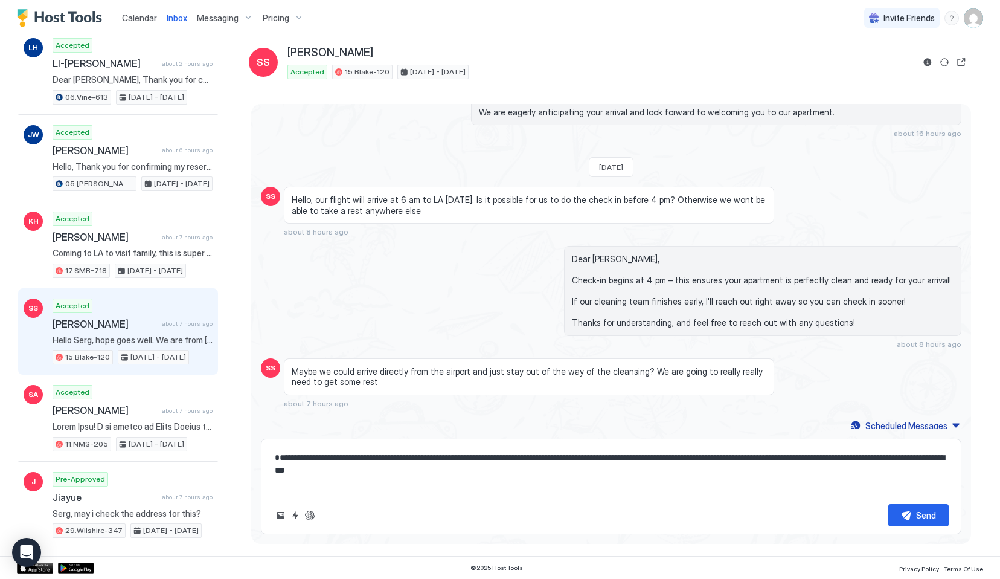
paste textarea "**********"
type textarea "*"
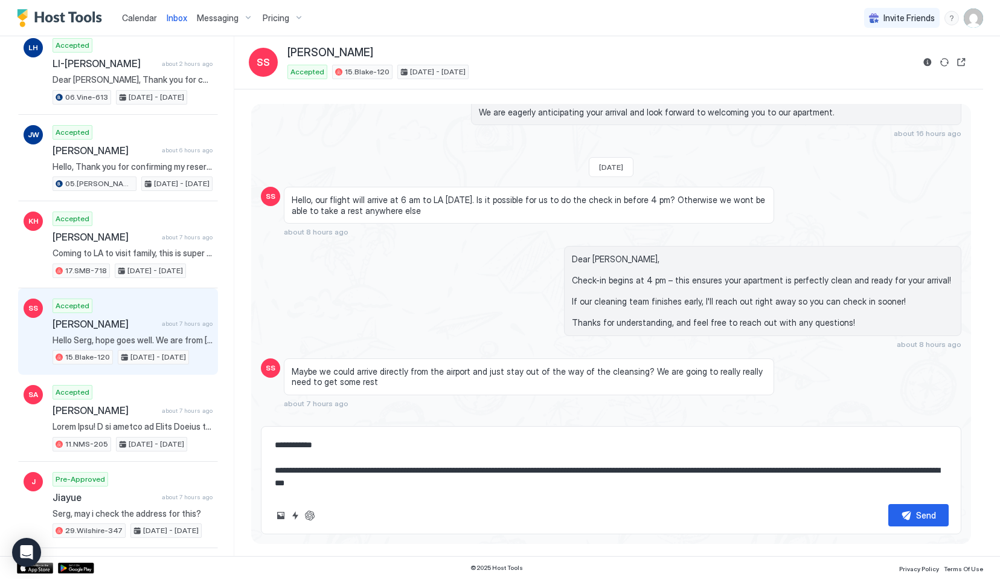
type textarea "**********"
drag, startPoint x: 350, startPoint y: 470, endPoint x: 629, endPoint y: 472, distance: 279.1
click at [629, 472] on textarea "**********" at bounding box center [611, 464] width 675 height 60
paste textarea
type textarea "*"
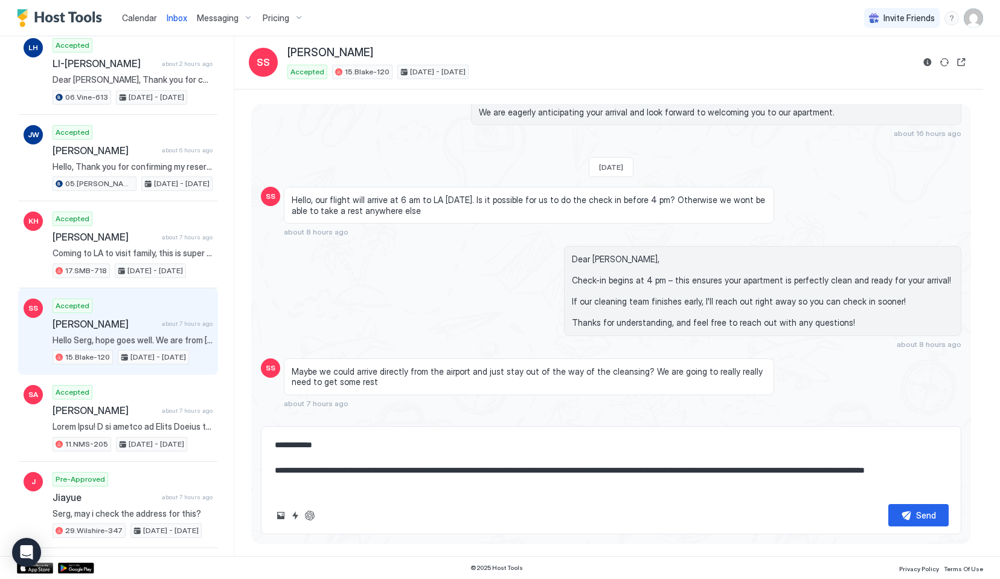
type textarea "**********"
click at [406, 506] on div "Send" at bounding box center [611, 515] width 675 height 22
click at [393, 488] on textarea "**********" at bounding box center [611, 464] width 675 height 60
type textarea "*"
type textarea "**********"
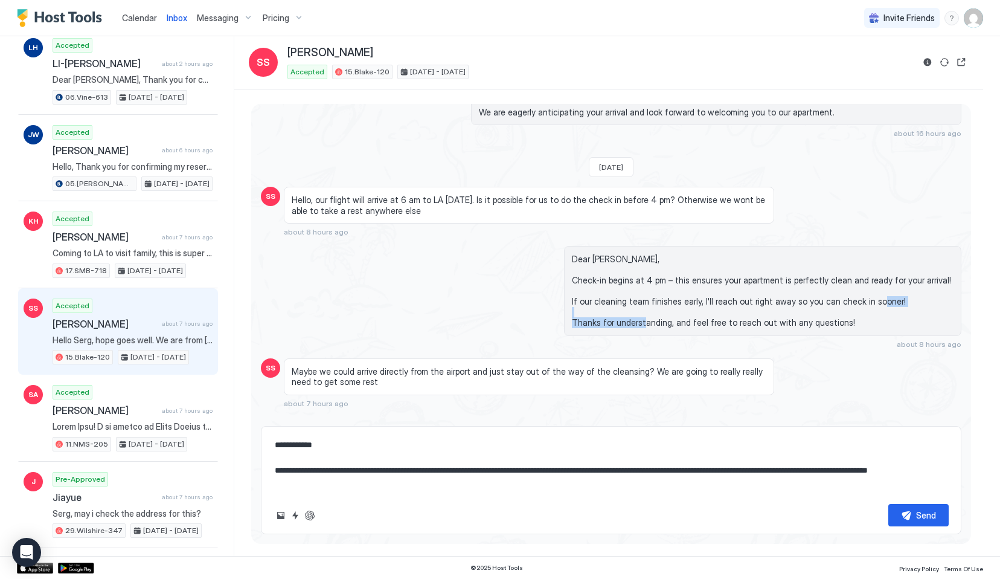
drag, startPoint x: 589, startPoint y: 341, endPoint x: 686, endPoint y: 340, distance: 96.0
click at [686, 336] on div "Dear Sergio, Check-in begins at 4 pm – this ensures your apartment is perfectly…" at bounding box center [762, 291] width 397 height 90
copy span "Thanks for understanding,"
click at [356, 489] on textarea "**********" at bounding box center [611, 464] width 675 height 60
type textarea "*"
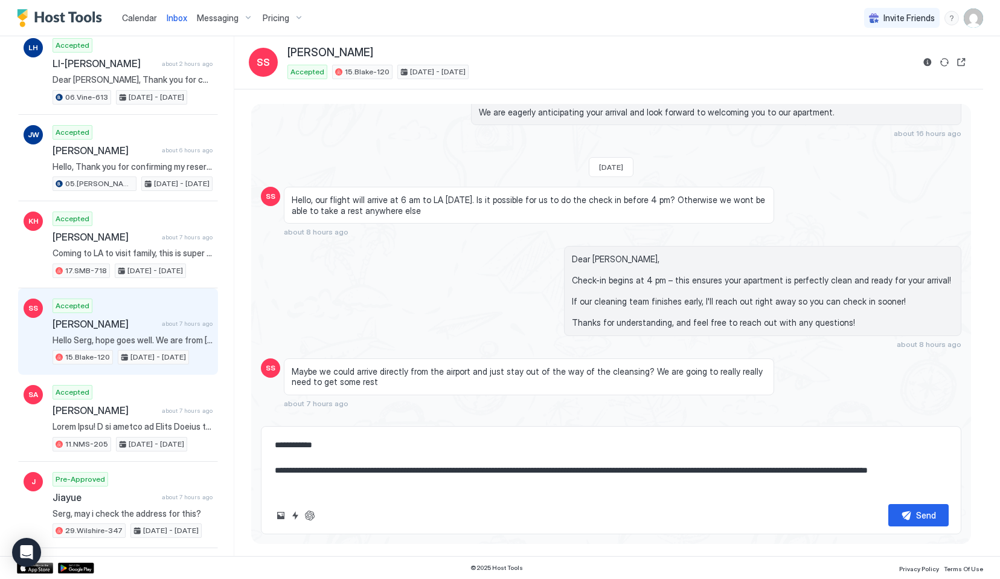
type textarea "**********"
paste textarea "**********"
type textarea "*"
type textarea "**********"
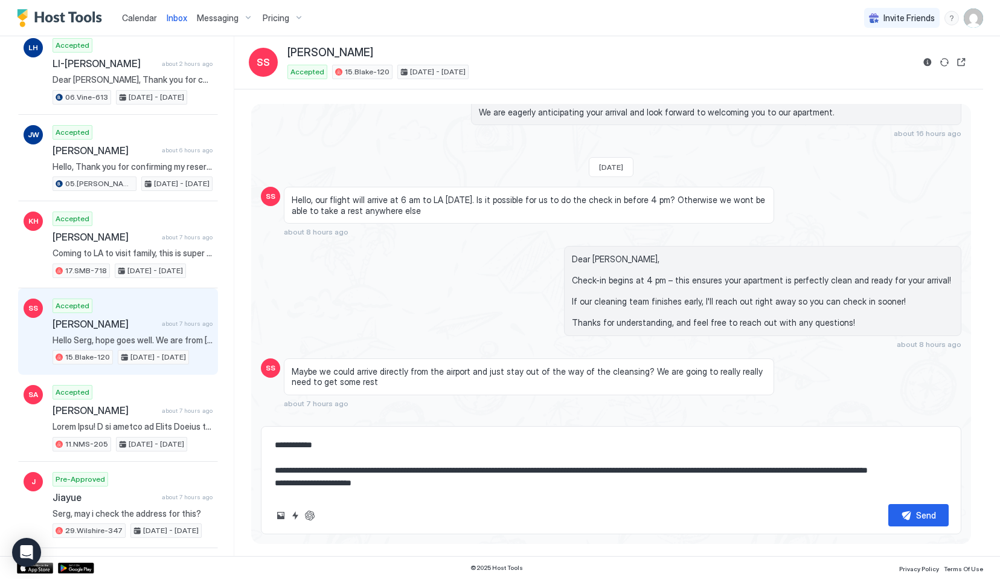
type textarea "*"
type textarea "**********"
type textarea "*"
type textarea "**********"
click at [301, 492] on textarea "**********" at bounding box center [611, 464] width 675 height 60
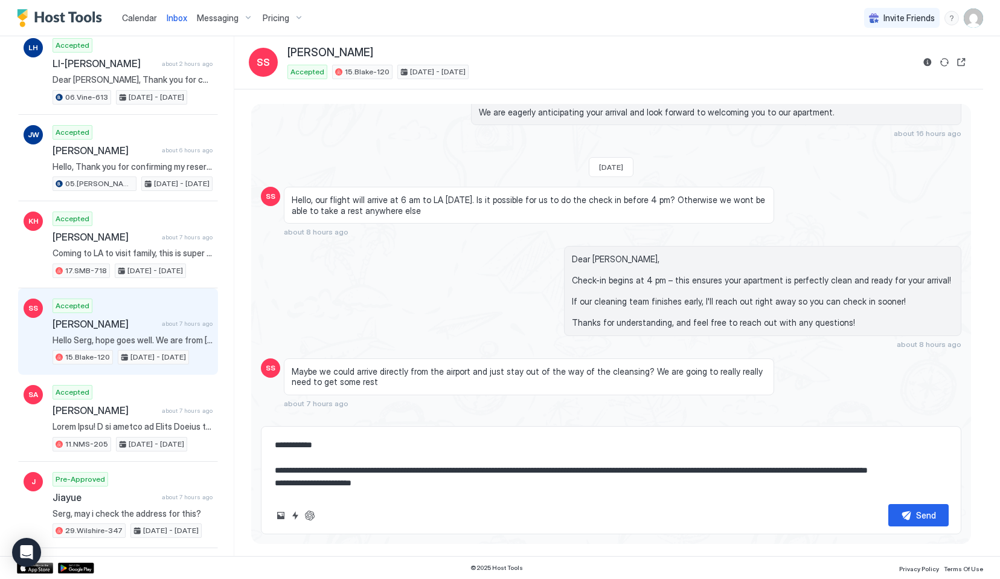
type textarea "*"
type textarea "**********"
type textarea "*"
type textarea "**********"
type textarea "*"
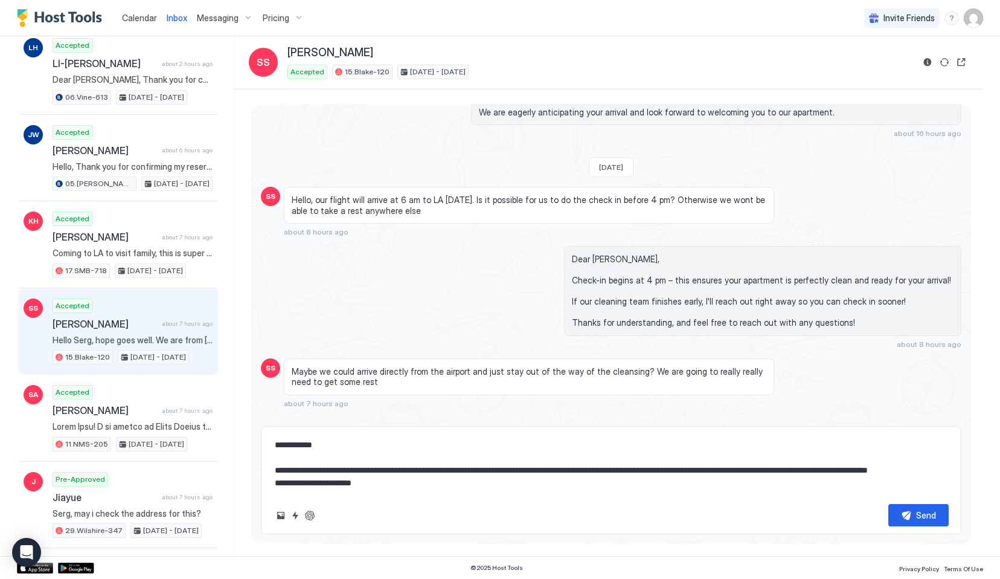
type textarea "**********"
type textarea "*"
type textarea "**********"
type textarea "*"
click at [454, 477] on textarea "**********" at bounding box center [611, 464] width 675 height 60
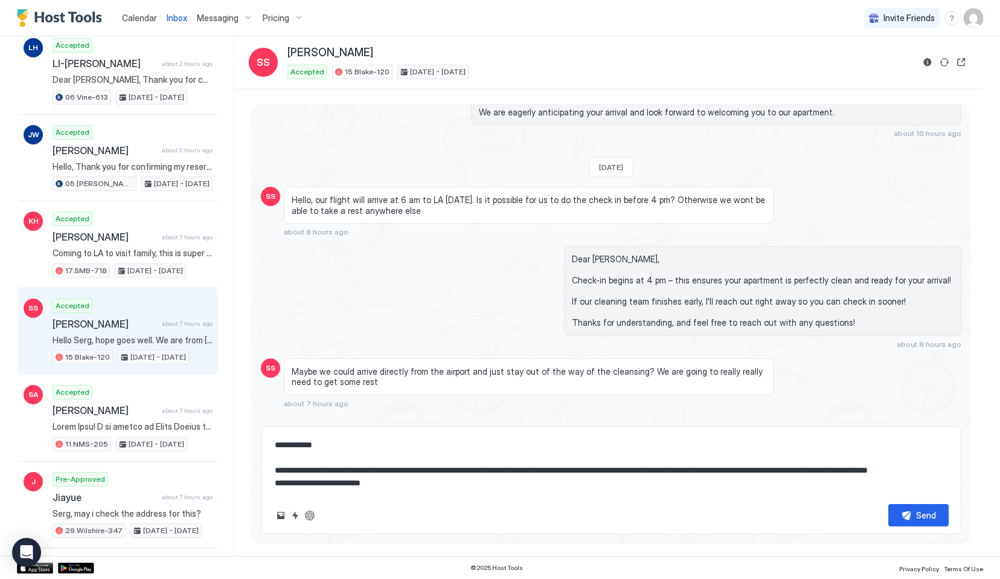
scroll to position [13, 0]
type textarea "**********"
click at [904, 518] on button "Send" at bounding box center [918, 515] width 60 height 22
type textarea "*"
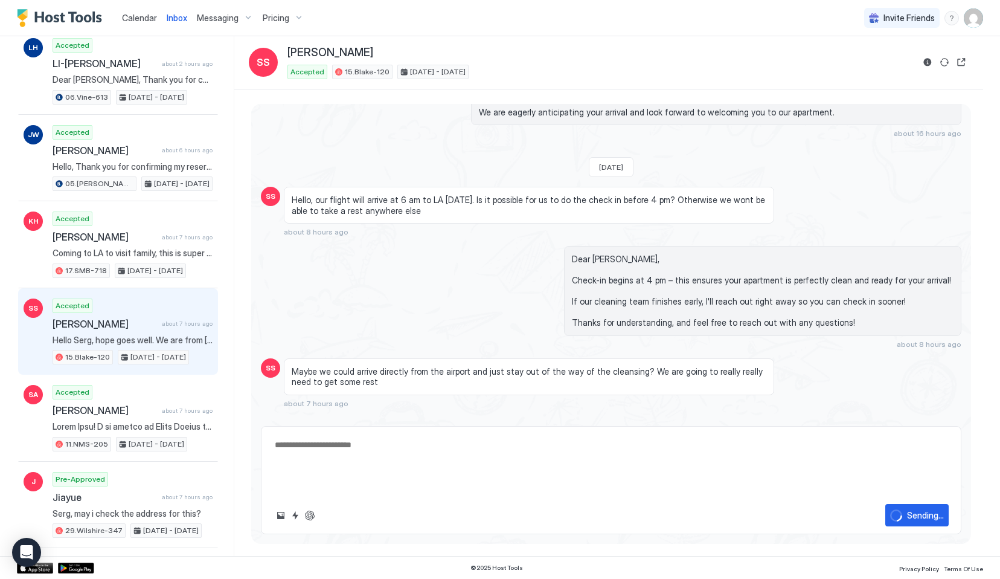
scroll to position [0, 0]
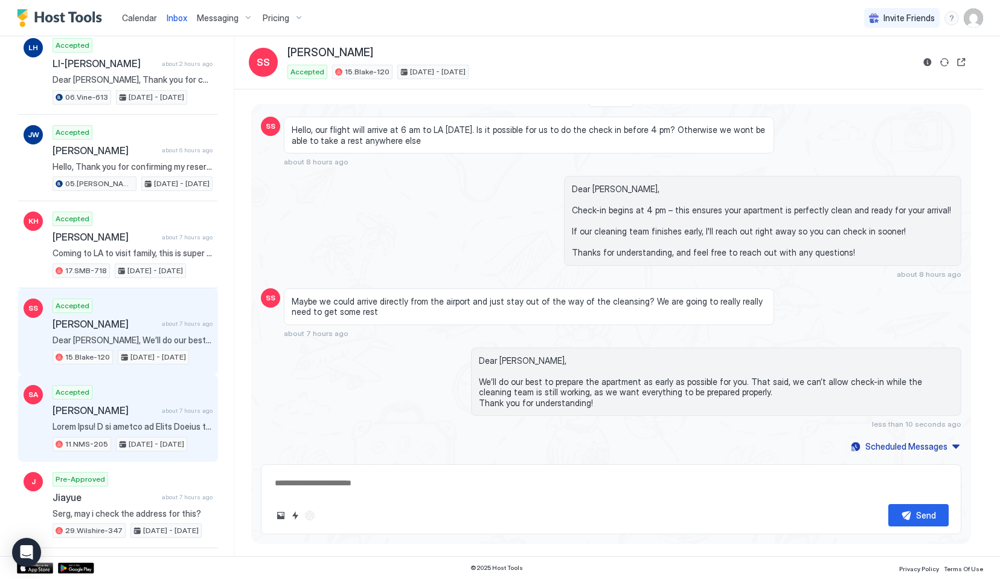
click at [194, 404] on div "Sherry Angelique Capet about 7 hours ago" at bounding box center [133, 410] width 160 height 12
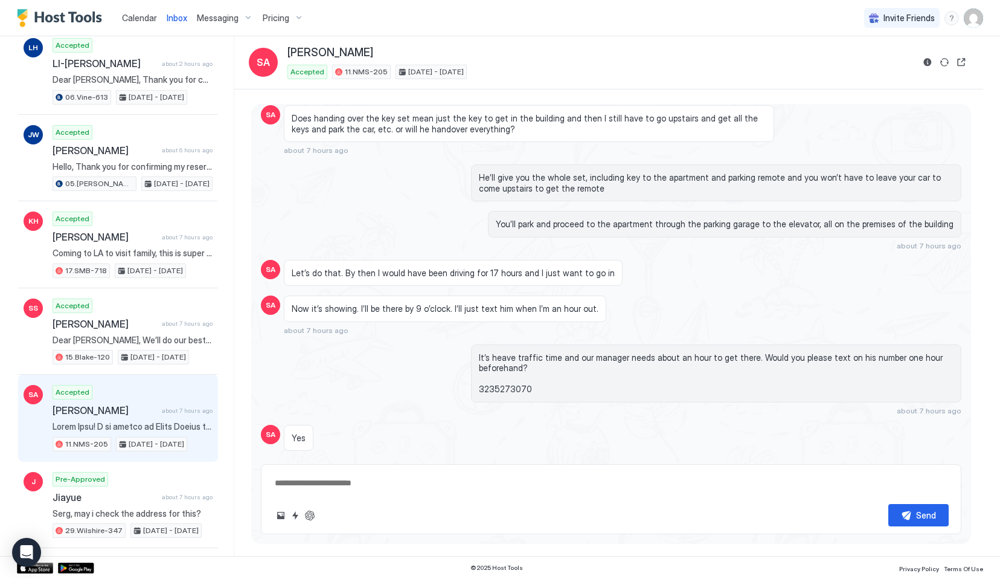
scroll to position [1807, 0]
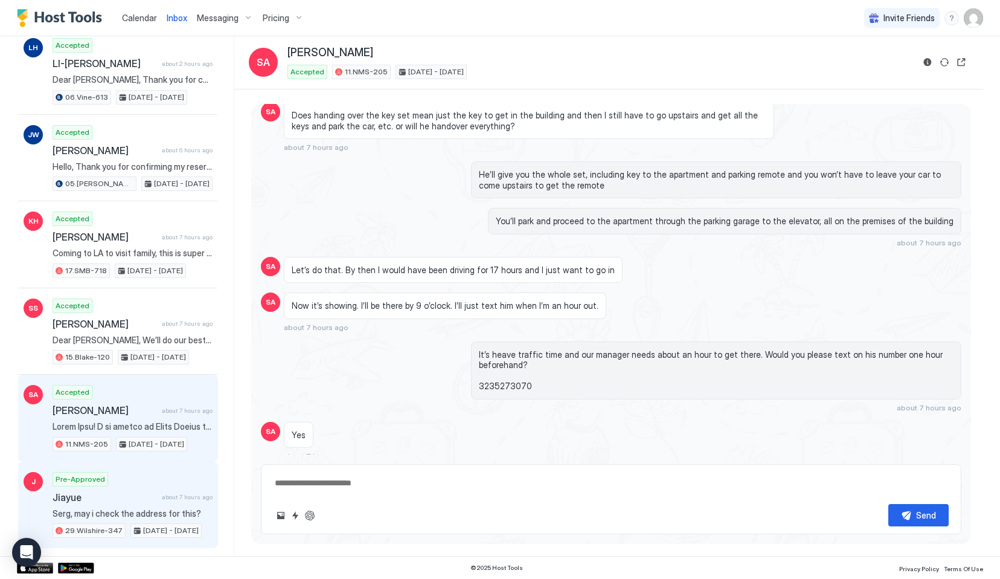
click at [106, 524] on div "29.Wilshire-347" at bounding box center [89, 530] width 73 height 14
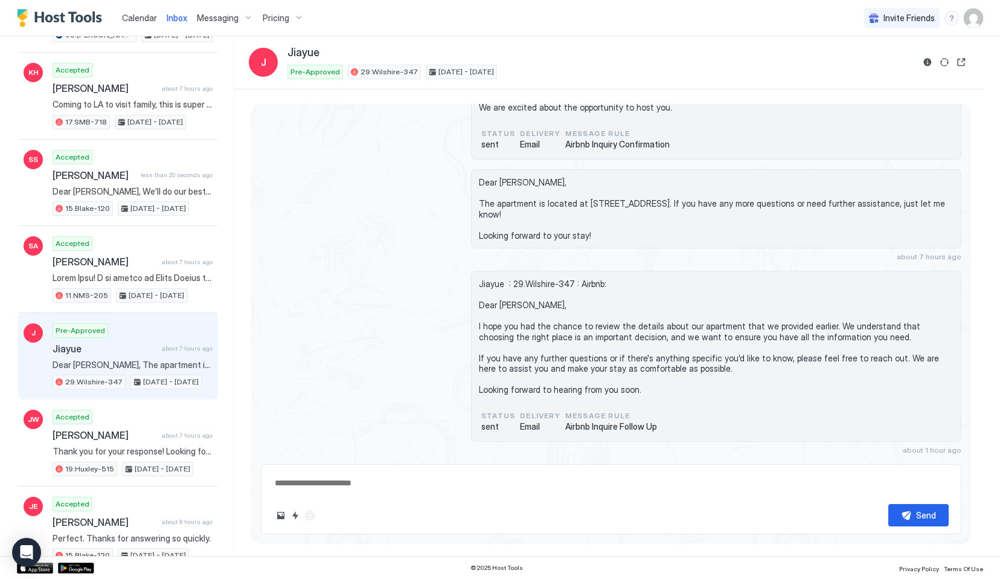
scroll to position [326, 0]
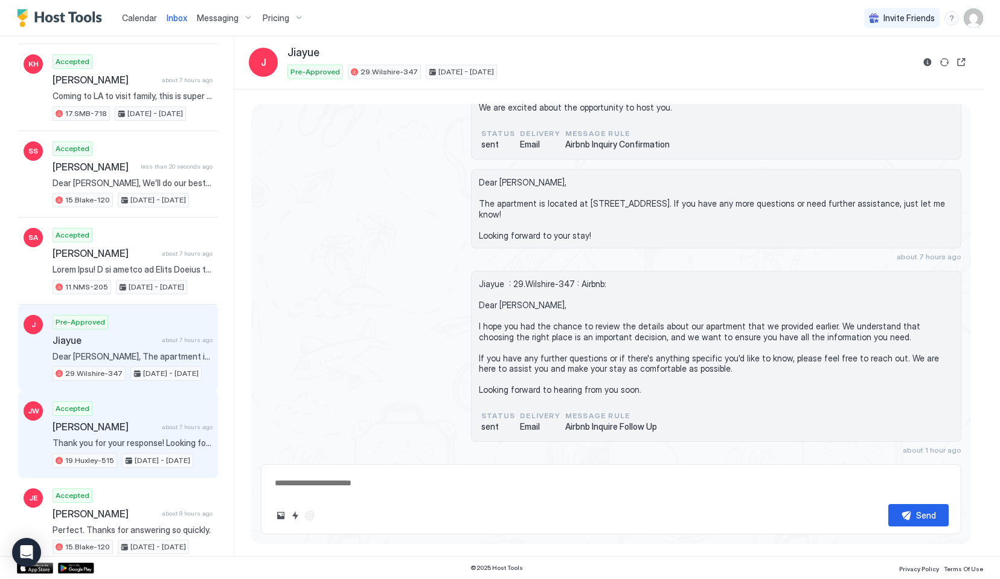
click at [85, 459] on span "19.Huxley-515" at bounding box center [89, 460] width 49 height 11
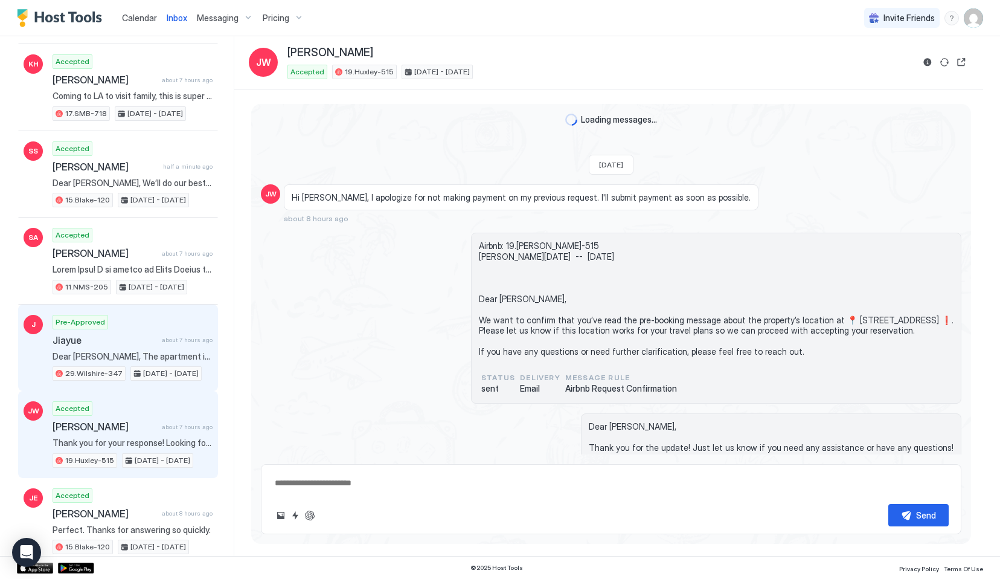
scroll to position [714, 0]
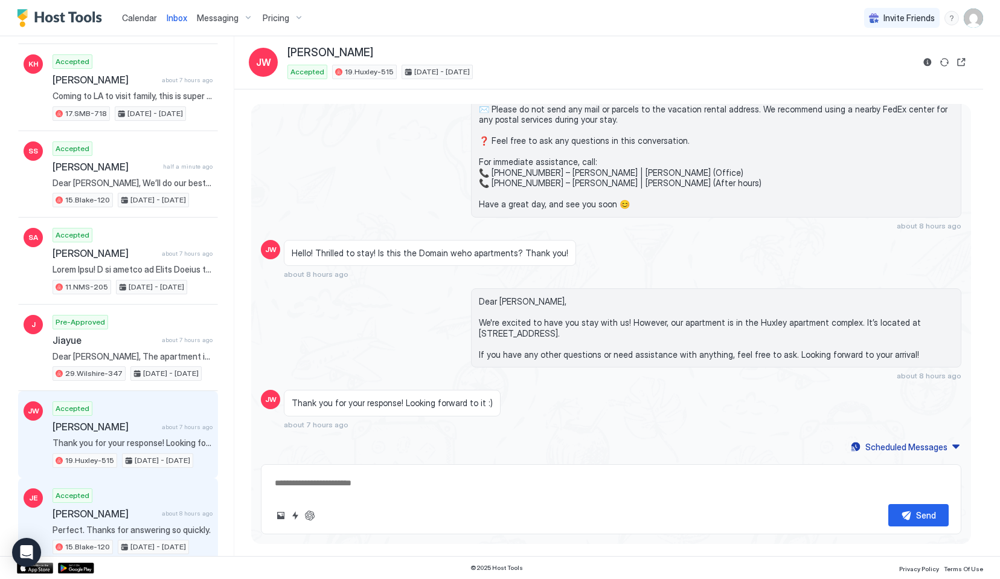
click at [130, 547] on span "Apr 28 - May 1, 2026" at bounding box center [158, 546] width 56 height 11
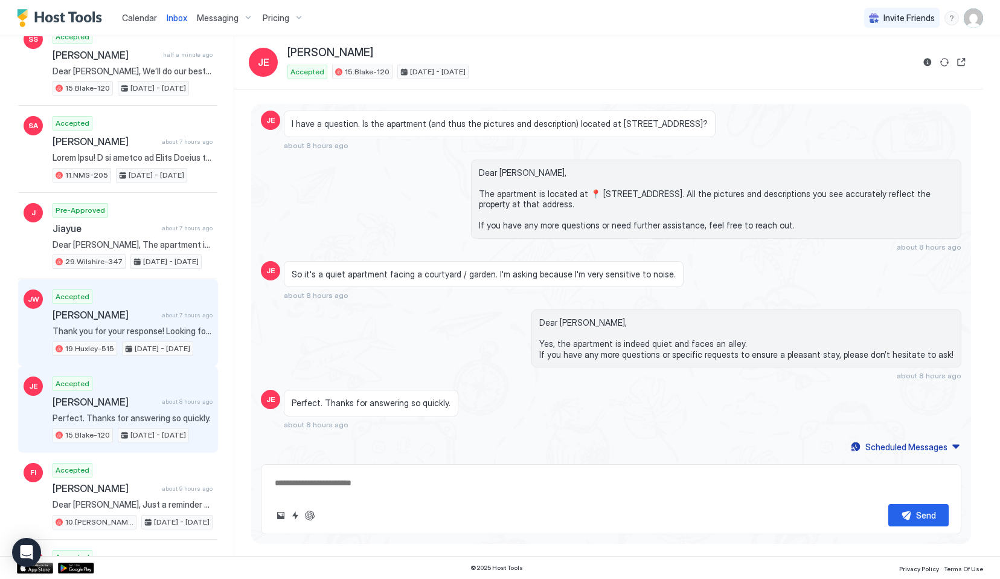
scroll to position [455, 0]
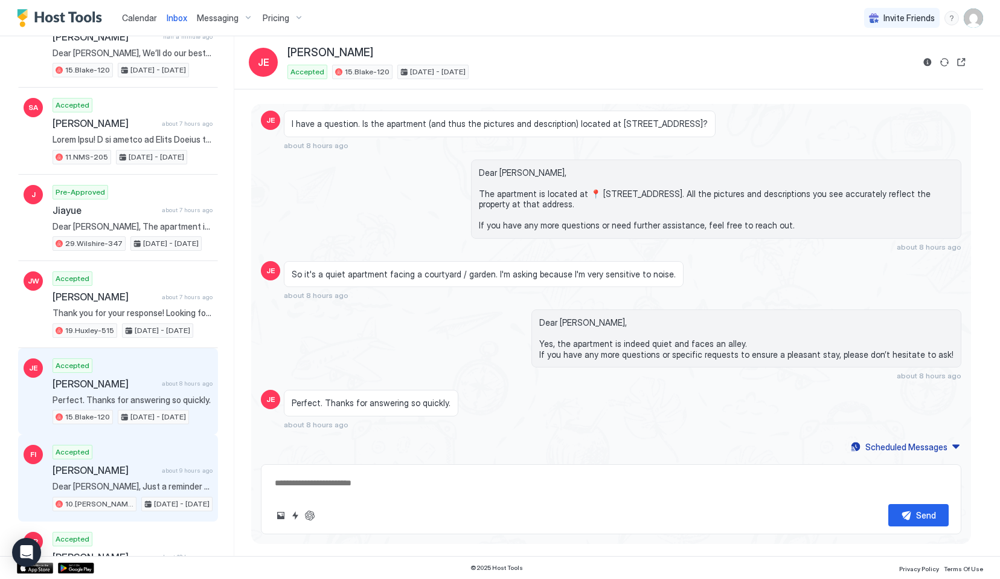
click at [190, 463] on div "Accepted Fatema Issa about 9 hours ago Dear Fatema, Just a reminder that your c…" at bounding box center [133, 478] width 160 height 66
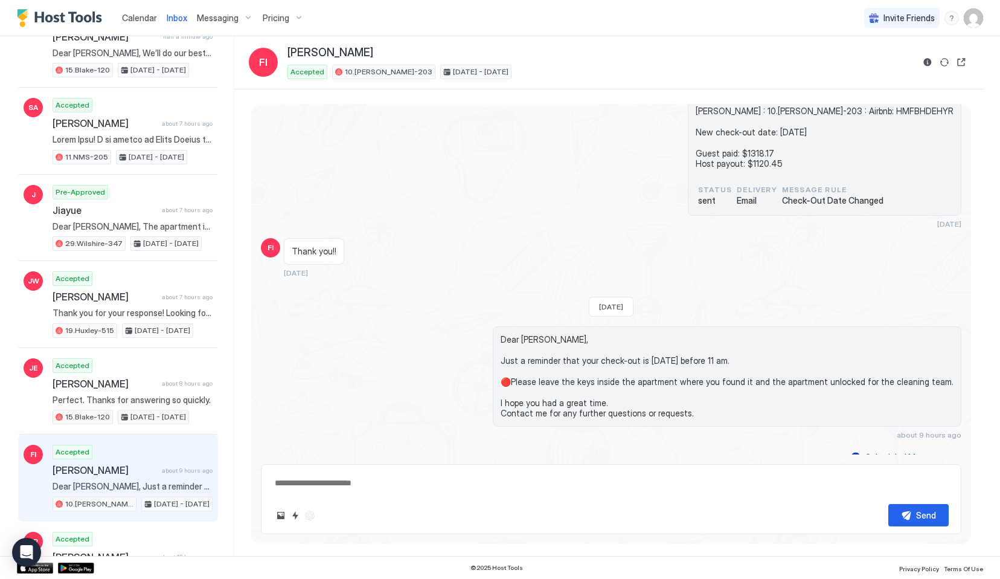
scroll to position [2476, 0]
click at [138, 14] on span "Calendar" at bounding box center [139, 18] width 35 height 10
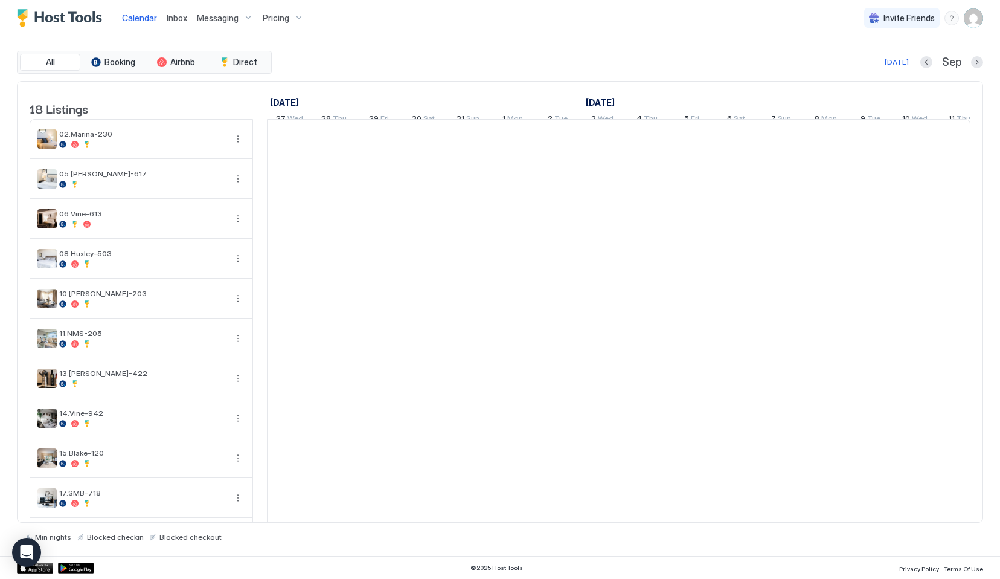
scroll to position [0, 671]
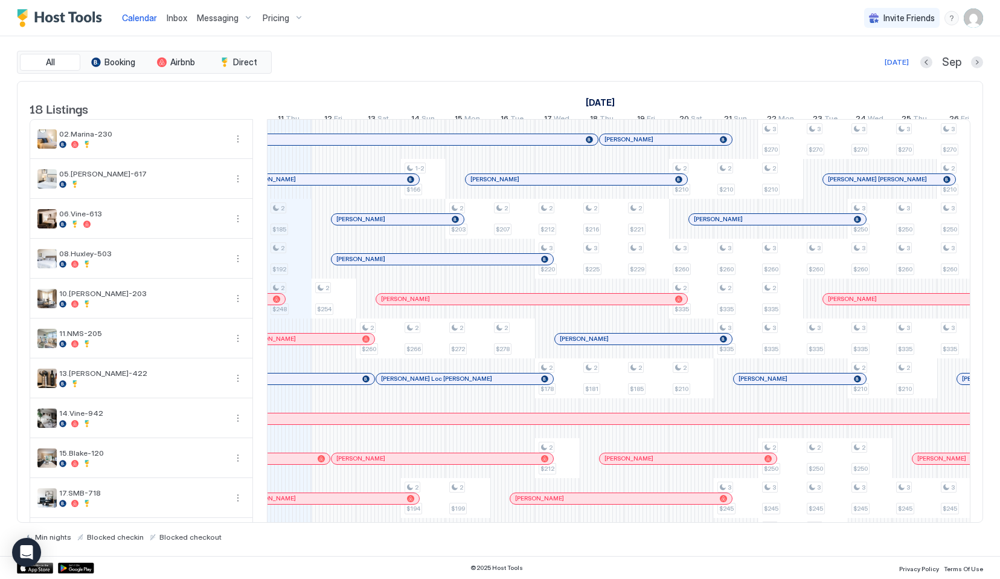
click at [164, 36] on div "All Booking Airbnb Direct Today Sep 18 Listings August 2025 September 2025 Octo…" at bounding box center [500, 295] width 966 height 519
click at [164, 18] on div "Inbox" at bounding box center [177, 18] width 30 height 22
click at [181, 19] on span "Inbox" at bounding box center [177, 18] width 21 height 10
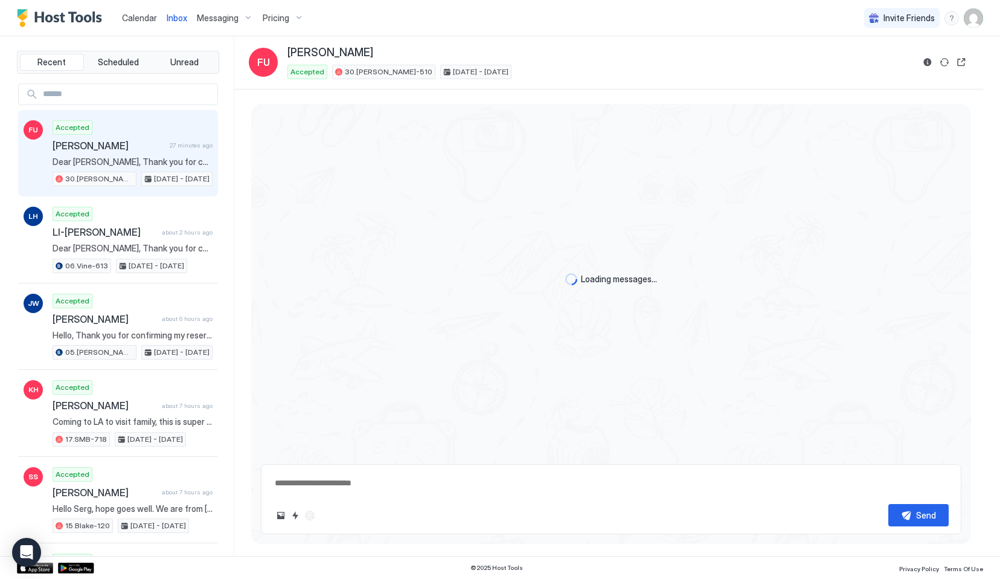
click at [126, 29] on button "Calendar" at bounding box center [139, 18] width 45 height 36
click at [130, 14] on span "Calendar" at bounding box center [139, 18] width 35 height 10
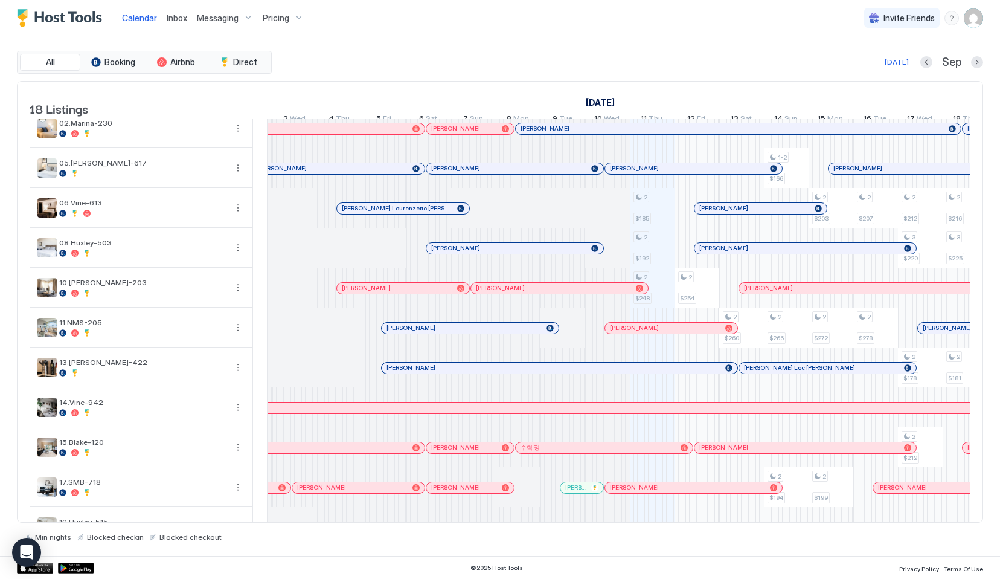
scroll to position [7, 0]
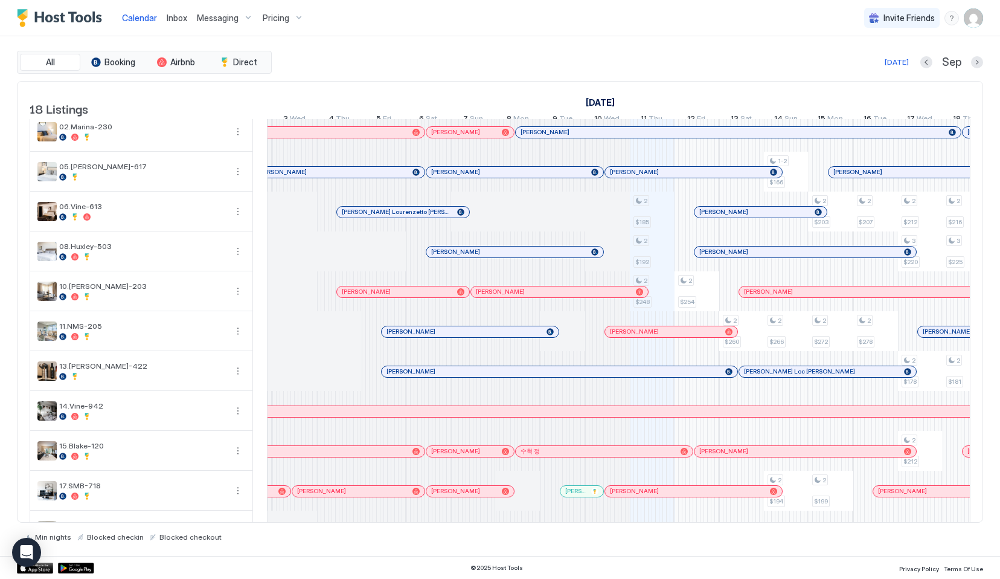
click at [438, 376] on div at bounding box center [438, 372] width 10 height 10
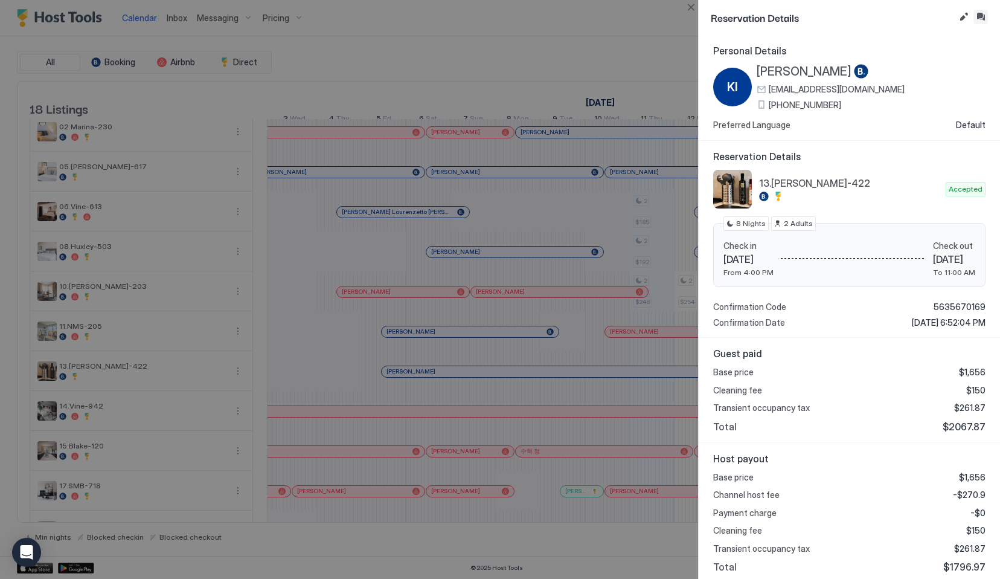
click at [981, 13] on button "Inbox" at bounding box center [981, 17] width 14 height 14
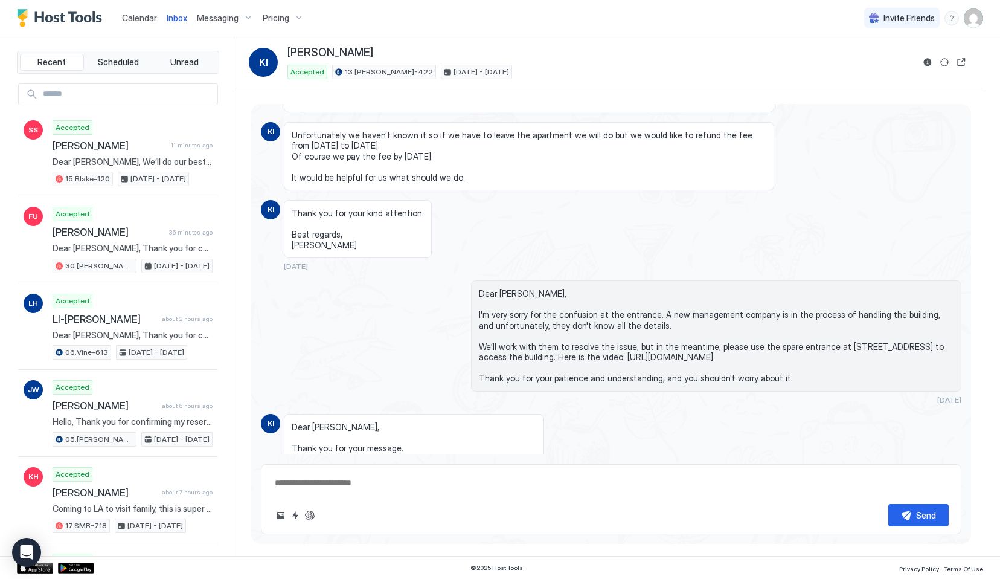
scroll to position [3235, 0]
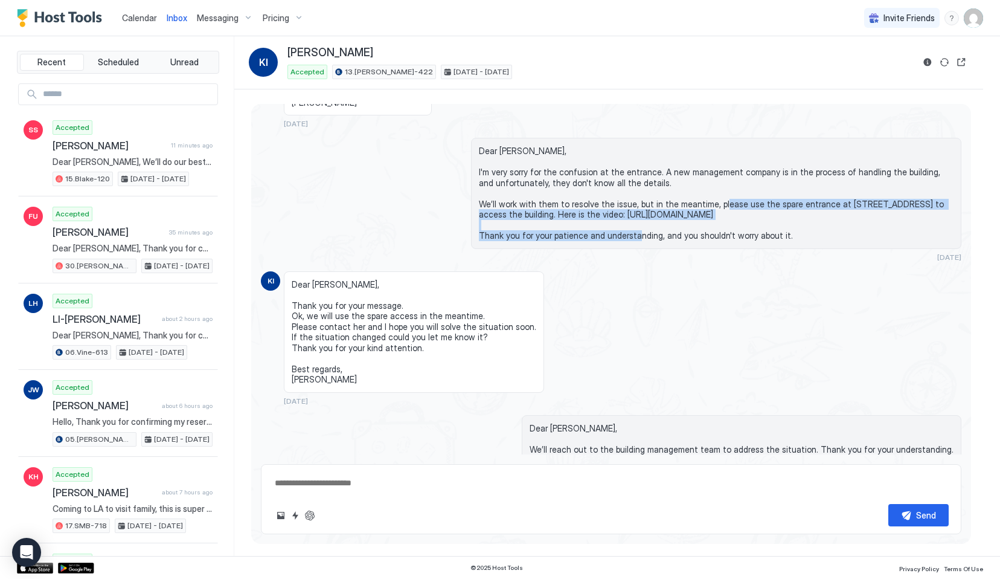
drag, startPoint x: 748, startPoint y: 201, endPoint x: 852, endPoint y: 211, distance: 104.4
click at [852, 211] on span "Dear Kohei, I'm very sorry for the confusion at the entrance. A new management …" at bounding box center [716, 193] width 475 height 95
click at [851, 211] on span "Dear Kohei, I'm very sorry for the confusion at the entrance. A new management …" at bounding box center [716, 193] width 475 height 95
drag, startPoint x: 764, startPoint y: 204, endPoint x: 925, endPoint y: 216, distance: 161.7
click at [925, 217] on span "Dear Kohei, I'm very sorry for the confusion at the entrance. A new management …" at bounding box center [716, 193] width 475 height 95
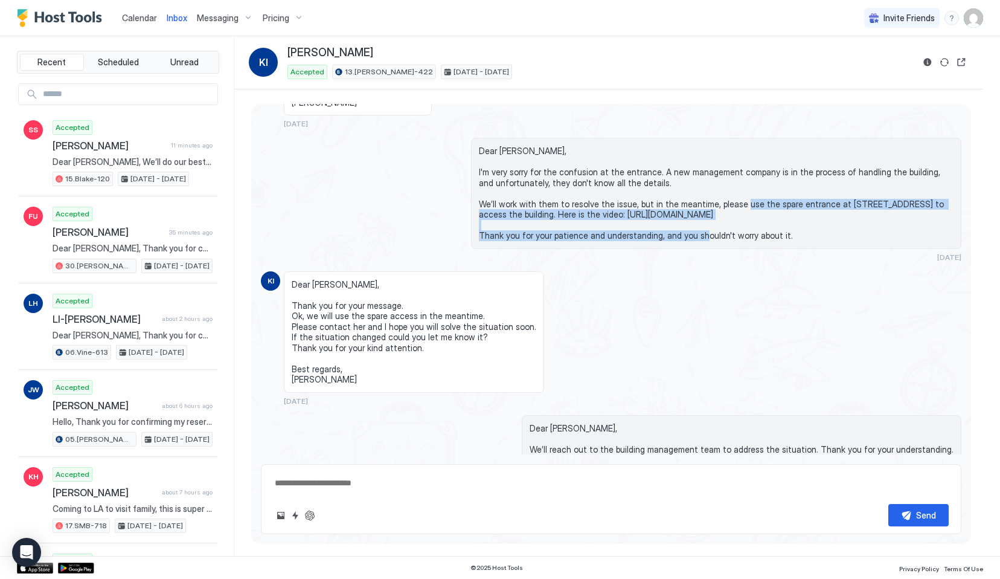
copy span "spare entrance at 1727 N Cherokee Ave to access the building. Here is the video…"
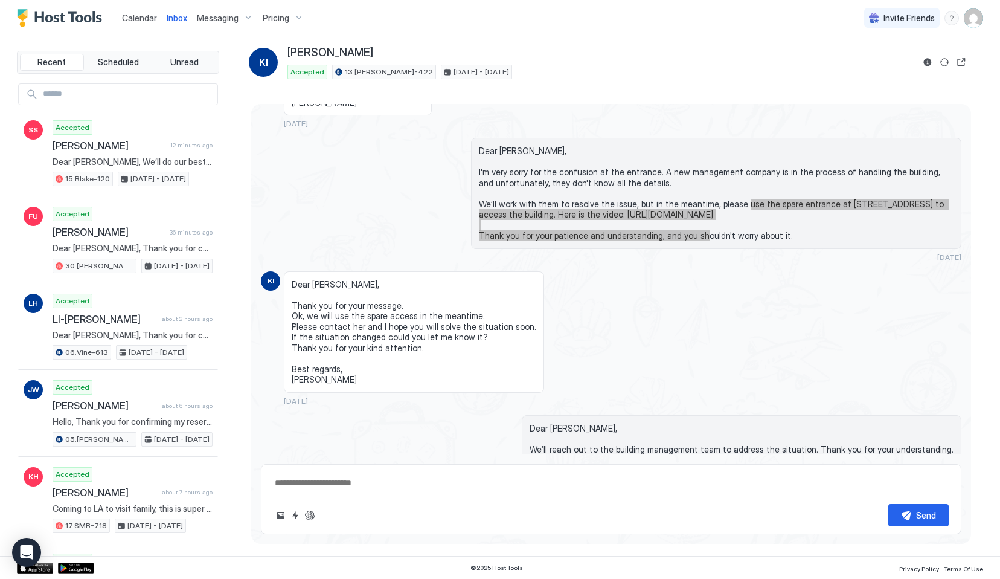
type textarea "*"
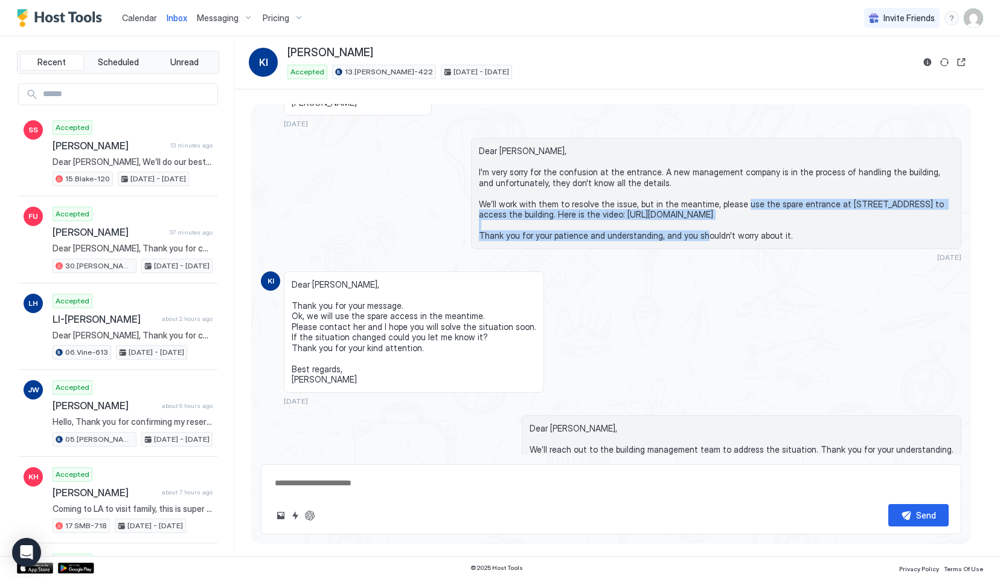
click at [123, 14] on span "Calendar" at bounding box center [139, 18] width 35 height 10
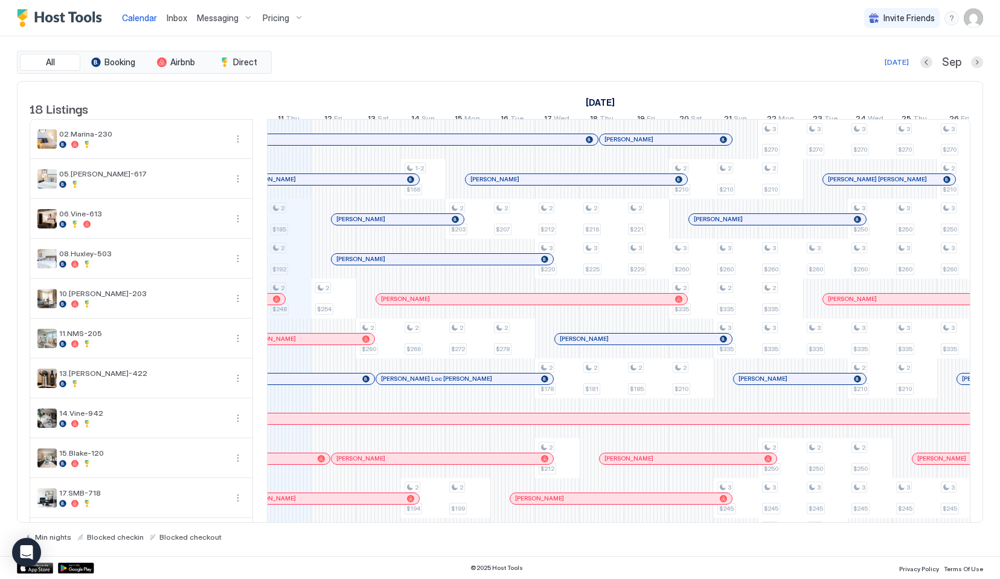
scroll to position [325, 0]
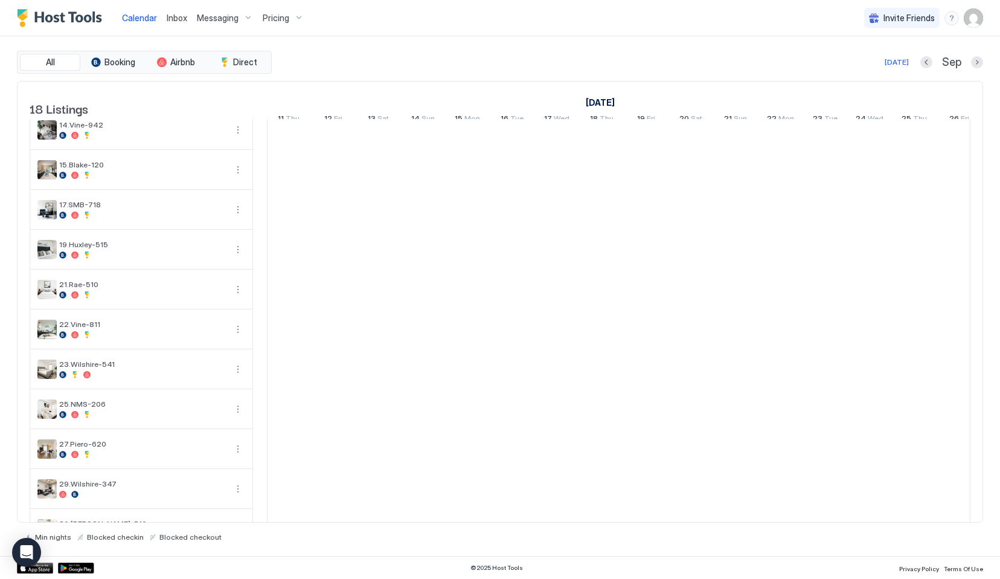
scroll to position [325, 0]
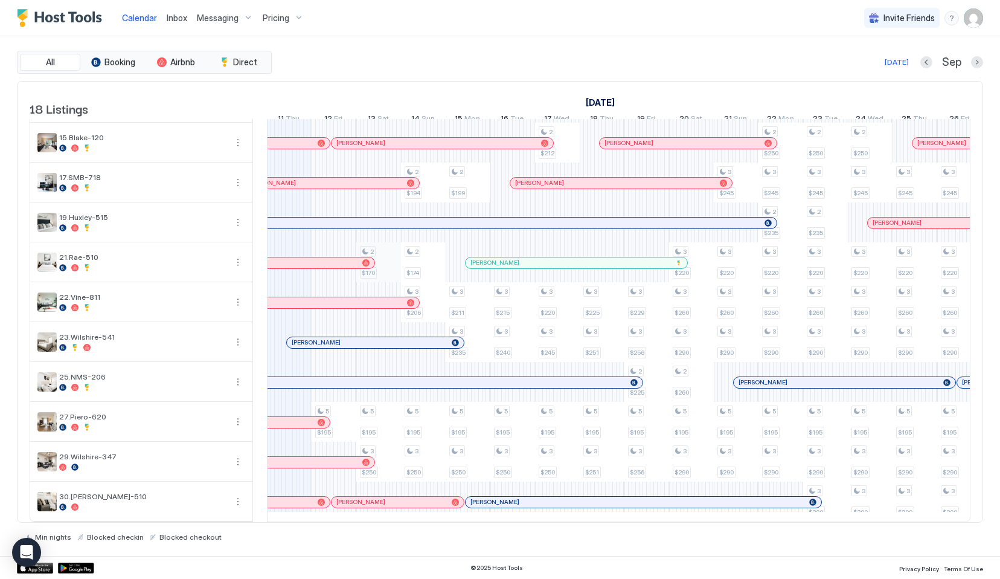
click at [372, 244] on div "2 $185 2 $192 2 $248 2 $254 5 $195 2 $260 2 $170 5 $195 3 $250 1-2 $166 2 $266 …" at bounding box center [848, 162] width 2503 height 717
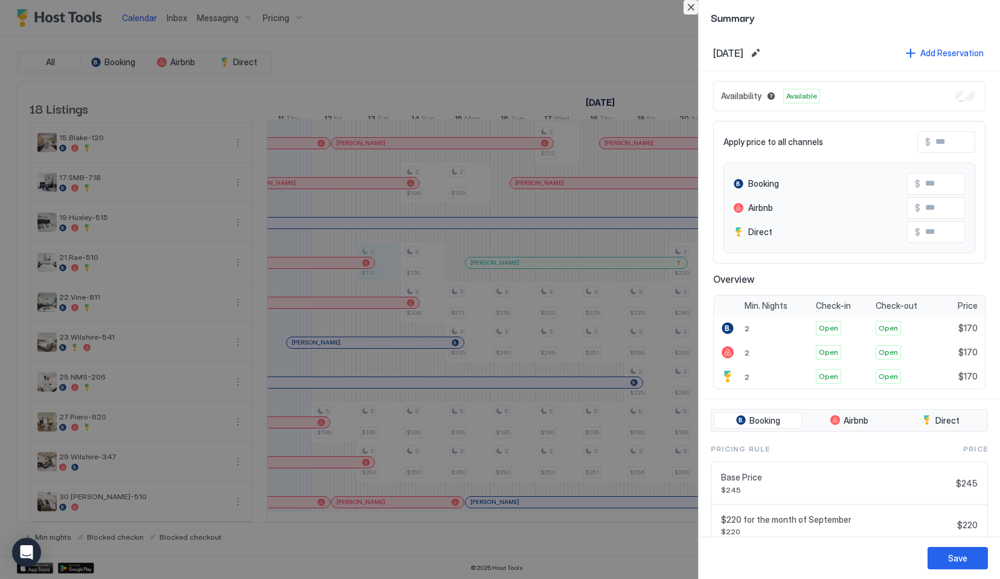
click at [693, 6] on button "Close" at bounding box center [691, 7] width 14 height 14
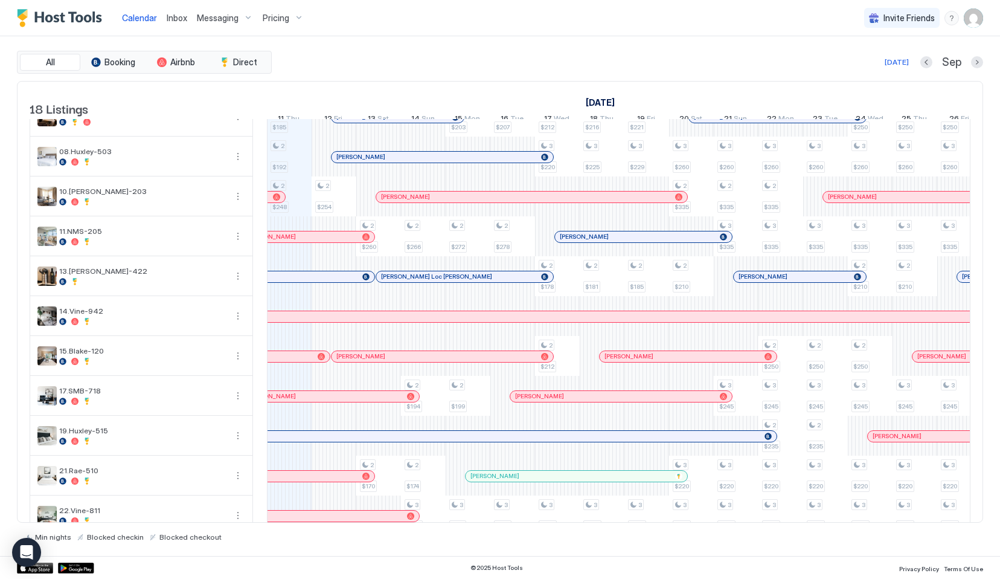
scroll to position [0, 0]
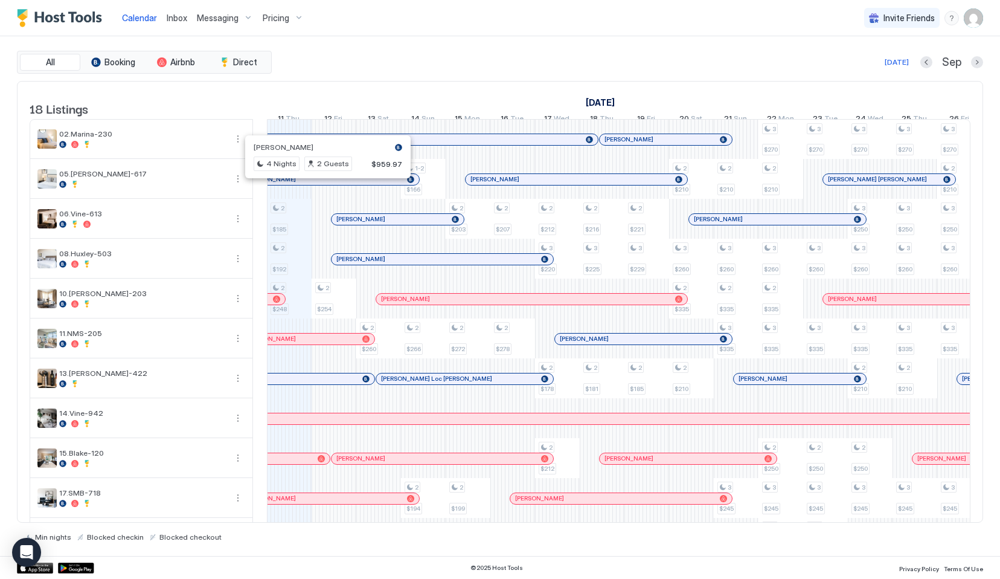
click at [323, 184] on div at bounding box center [323, 180] width 10 height 10
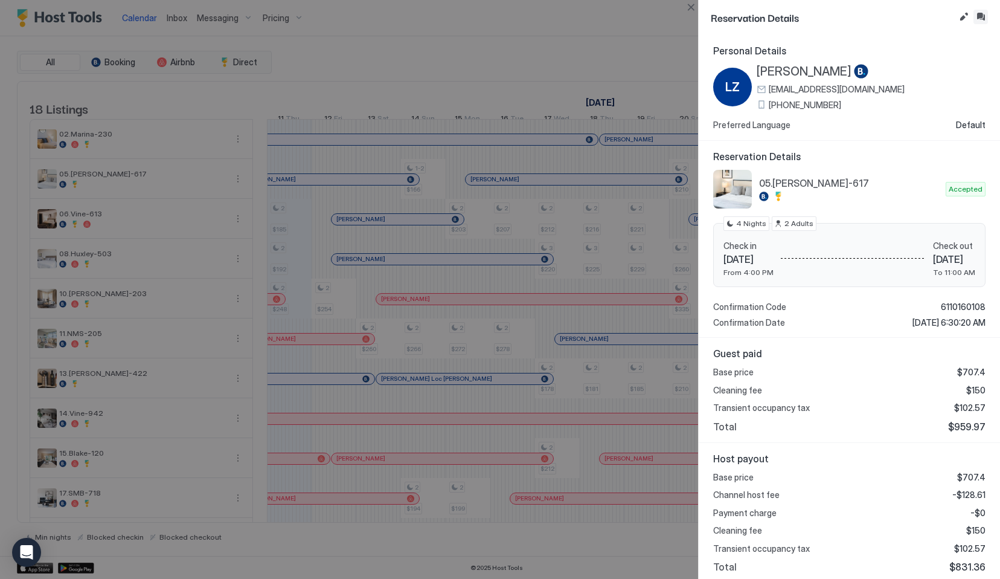
click at [977, 23] on button "Inbox" at bounding box center [981, 17] width 14 height 14
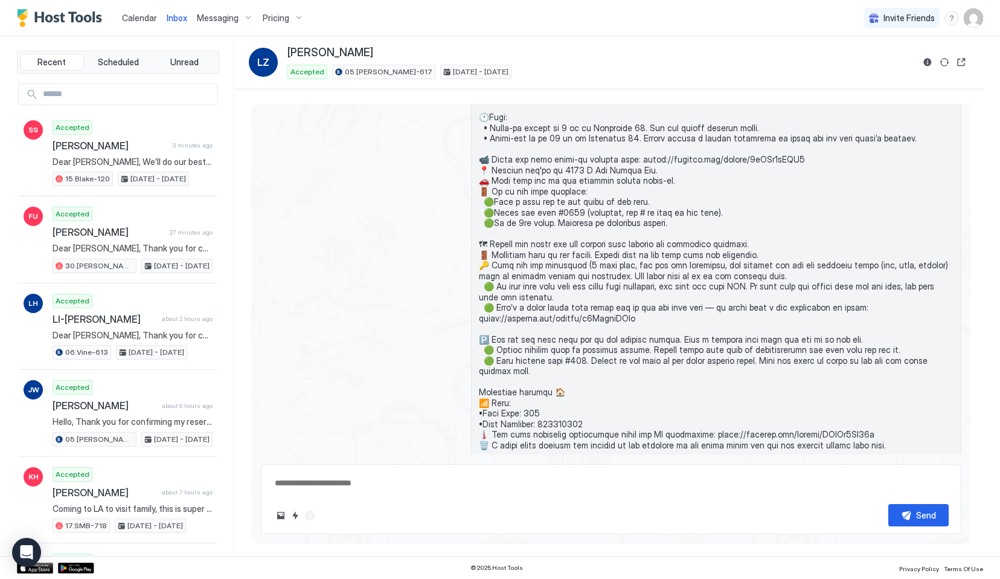
scroll to position [630, 0]
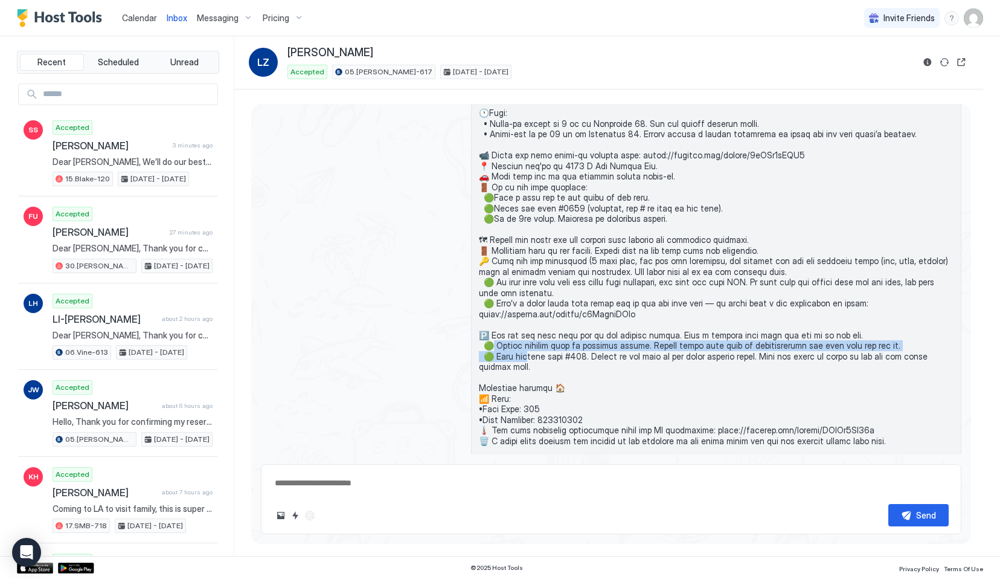
drag, startPoint x: 490, startPoint y: 353, endPoint x: 524, endPoint y: 371, distance: 37.6
click at [524, 371] on span at bounding box center [716, 351] width 475 height 634
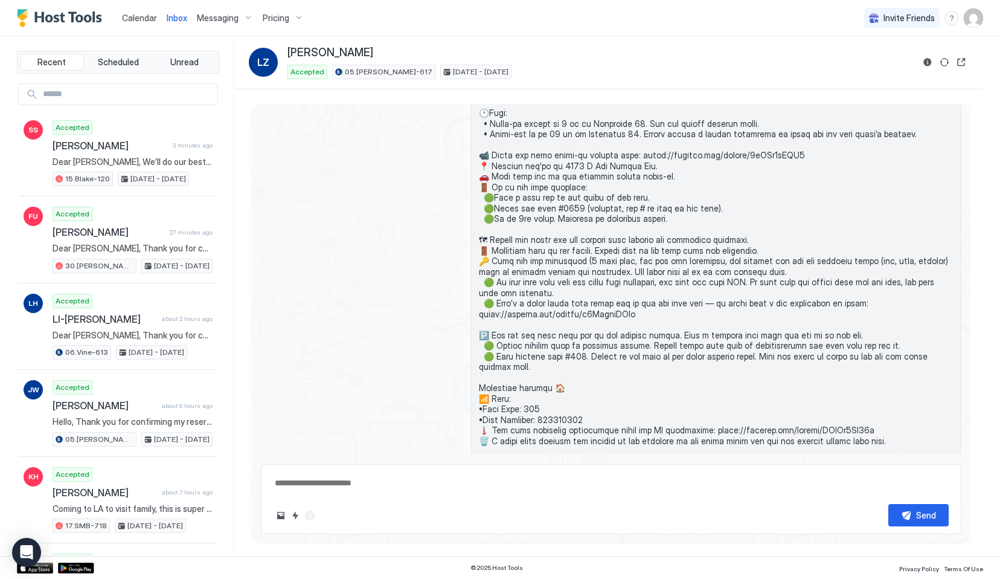
click at [498, 376] on span at bounding box center [716, 351] width 475 height 634
click at [487, 352] on span at bounding box center [716, 351] width 475 height 634
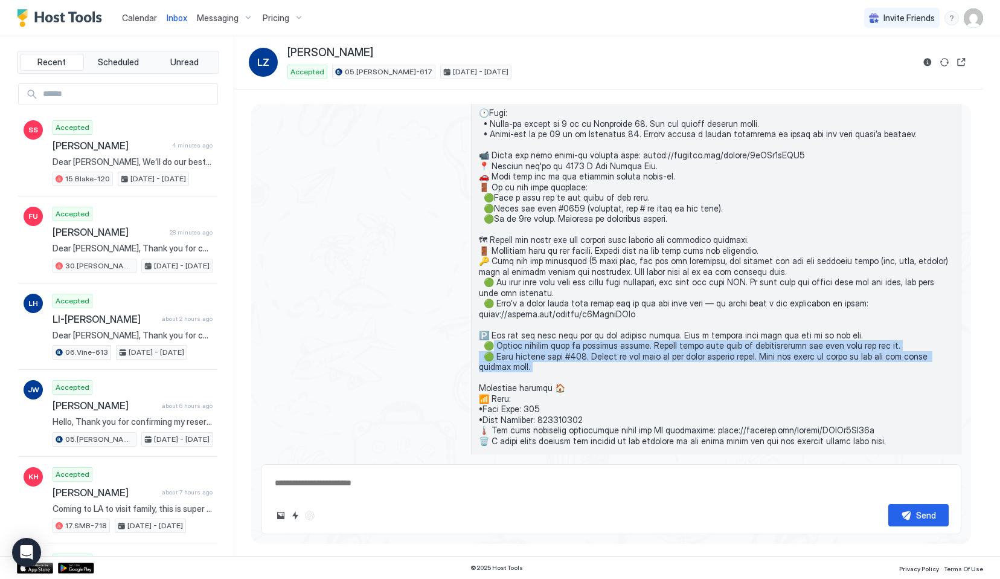
drag, startPoint x: 492, startPoint y: 352, endPoint x: 527, endPoint y: 384, distance: 46.6
click at [527, 384] on span at bounding box center [716, 351] width 475 height 634
copy span "d to rearview mirror. Garage gates will scan it automatically and open when you…"
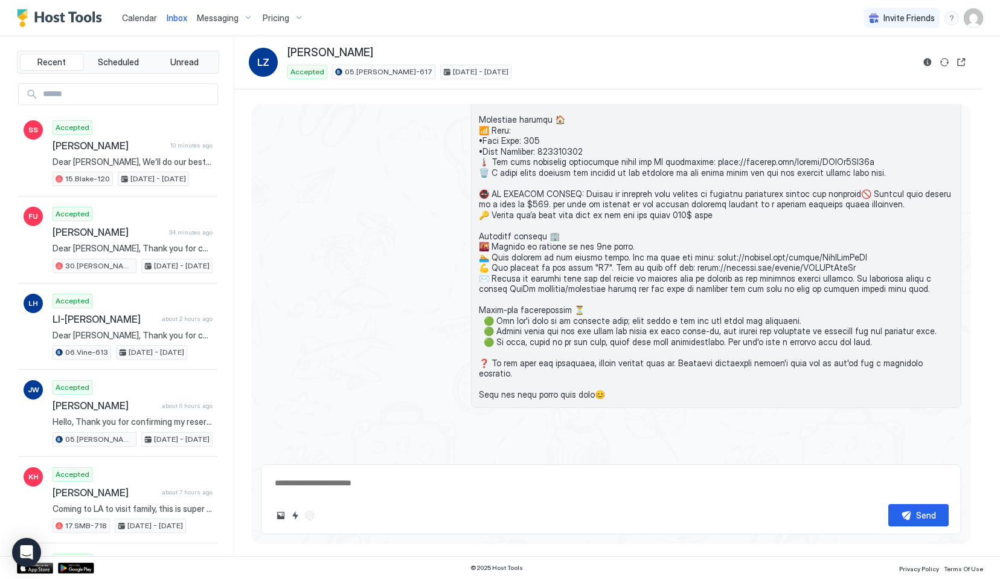
scroll to position [897, 0]
click at [481, 267] on span at bounding box center [716, 84] width 475 height 634
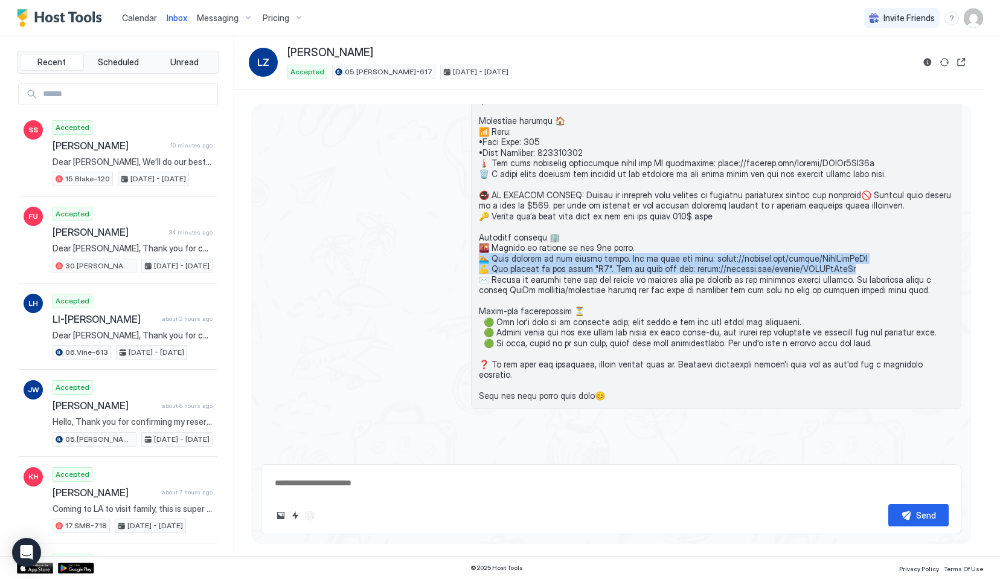
drag, startPoint x: 481, startPoint y: 267, endPoint x: 836, endPoint y: 280, distance: 355.4
click at [836, 280] on span at bounding box center [716, 84] width 475 height 634
copy span "level. How to find the pool: https://youtube.com/shorts/UwgJAokAyTI 💪 Gym locat…"
type textarea "*"
click at [151, 20] on span "Calendar" at bounding box center [139, 18] width 35 height 10
